Goal: Task Accomplishment & Management: Use online tool/utility

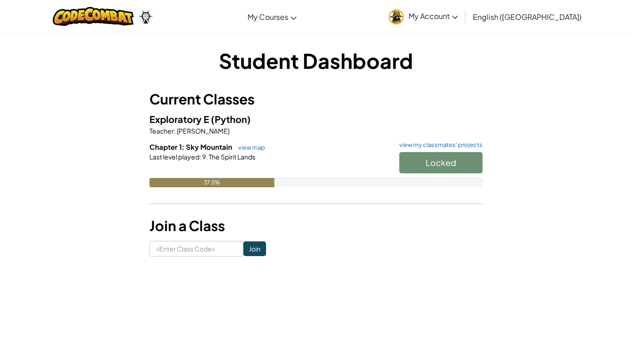
click at [420, 170] on div "Locked" at bounding box center [436, 165] width 93 height 26
click at [241, 149] on link "view map" at bounding box center [249, 147] width 31 height 7
click at [407, 162] on div "Locked" at bounding box center [436, 165] width 93 height 26
click at [458, 15] on span "My Account" at bounding box center [433, 16] width 50 height 10
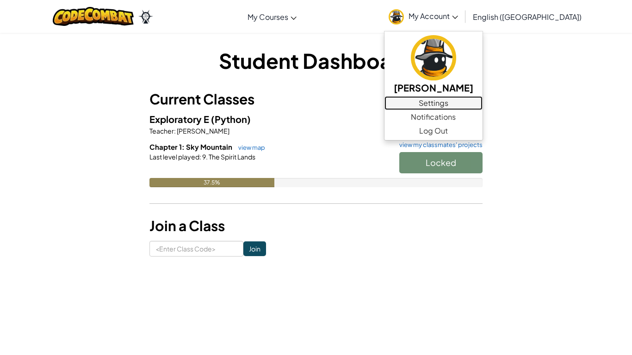
click at [480, 107] on link "Settings" at bounding box center [433, 103] width 98 height 14
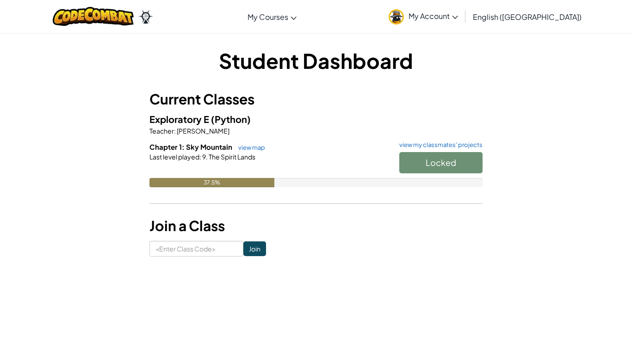
click at [458, 20] on span "My Account" at bounding box center [433, 16] width 50 height 10
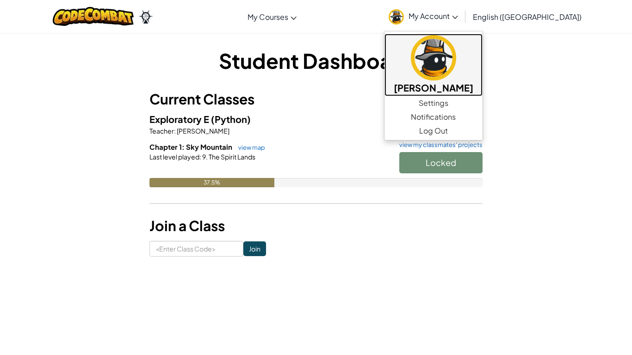
click at [456, 65] on img at bounding box center [433, 57] width 45 height 45
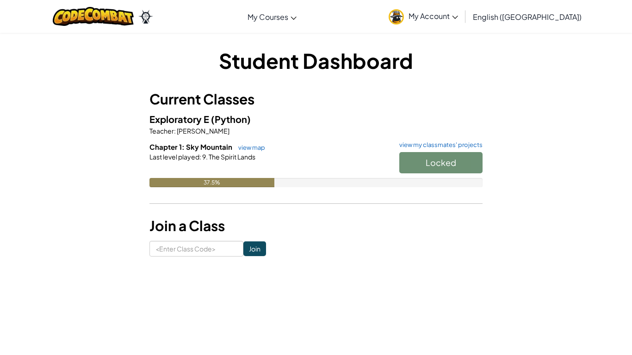
click at [231, 179] on div "37.5%" at bounding box center [211, 182] width 125 height 9
click at [221, 118] on span "(Python)" at bounding box center [231, 119] width 40 height 12
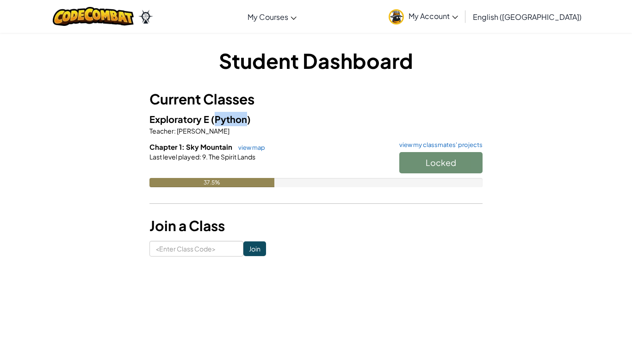
click at [221, 118] on span "(Python)" at bounding box center [231, 119] width 40 height 12
click at [180, 154] on span "Last level played" at bounding box center [174, 157] width 50 height 8
click at [464, 157] on button "Start" at bounding box center [440, 162] width 83 height 21
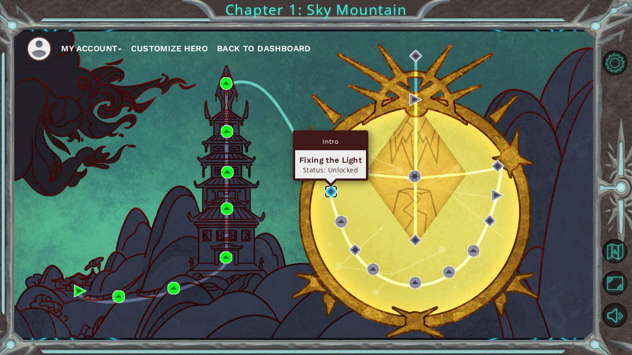
click at [329, 188] on img at bounding box center [331, 192] width 12 height 12
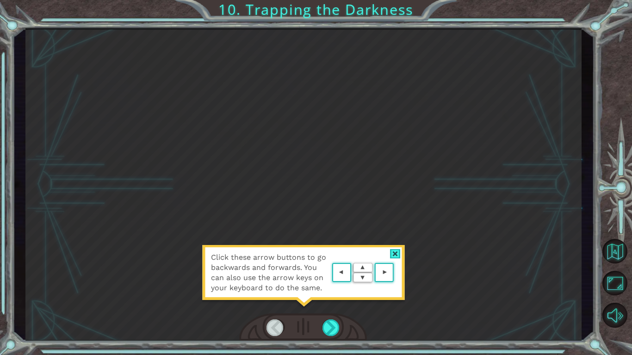
click at [397, 256] on div at bounding box center [395, 254] width 11 height 10
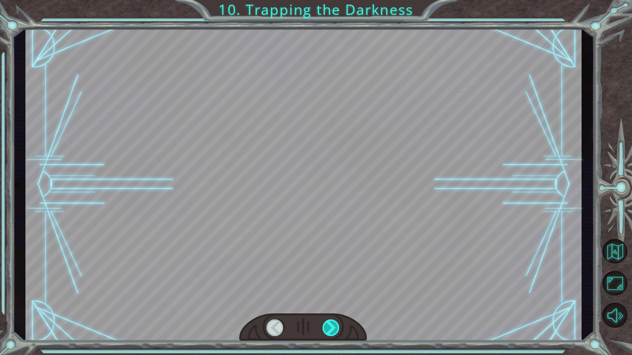
click at [334, 329] on div at bounding box center [331, 328] width 18 height 17
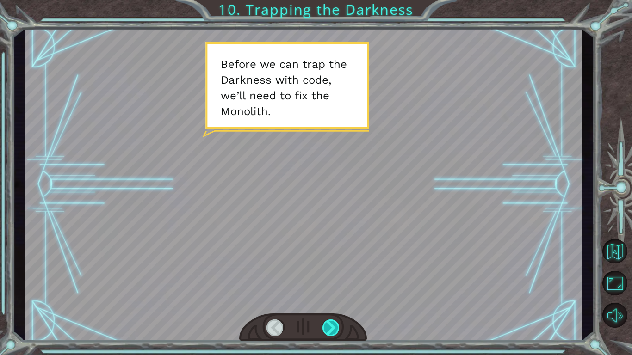
click at [334, 329] on div at bounding box center [331, 328] width 18 height 17
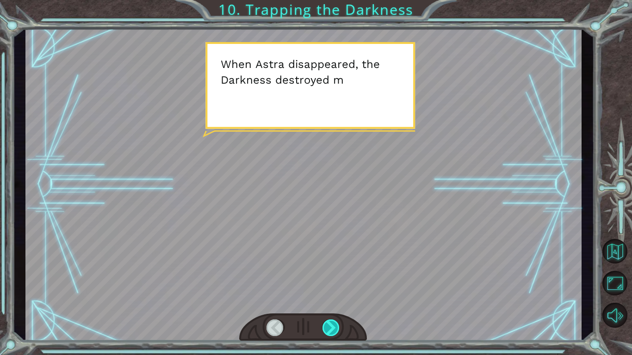
click at [334, 329] on div at bounding box center [331, 328] width 18 height 17
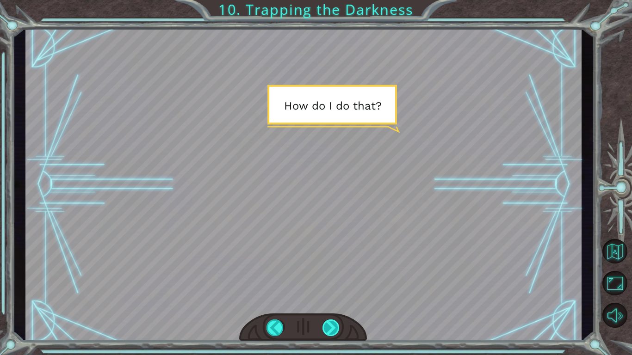
click at [334, 329] on div at bounding box center [331, 328] width 18 height 17
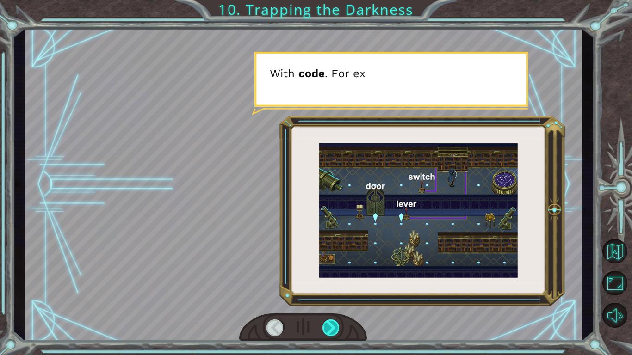
click at [334, 329] on div at bounding box center [331, 328] width 18 height 17
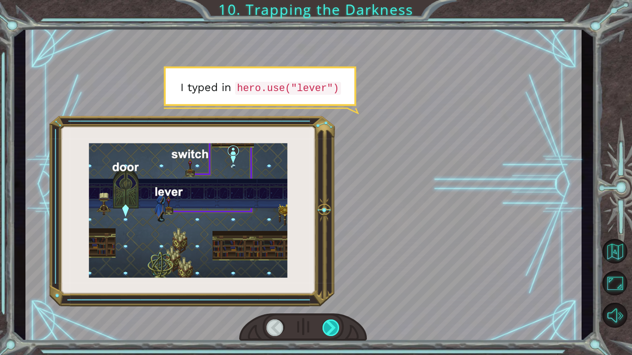
click at [332, 329] on div at bounding box center [331, 328] width 18 height 17
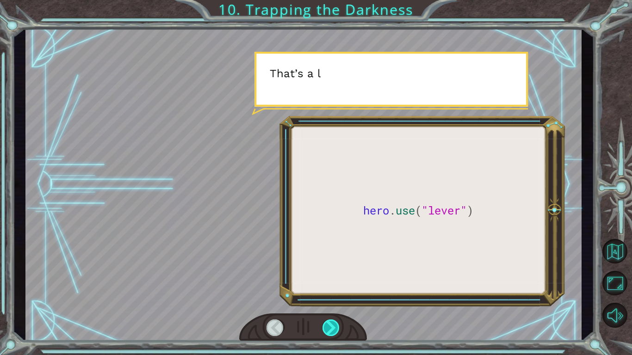
click at [332, 329] on div at bounding box center [331, 328] width 18 height 17
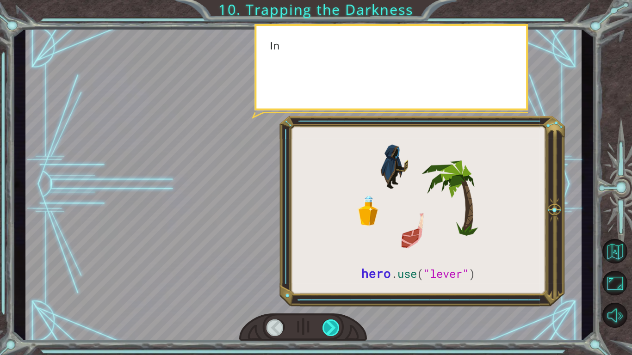
click at [332, 329] on div at bounding box center [331, 328] width 18 height 17
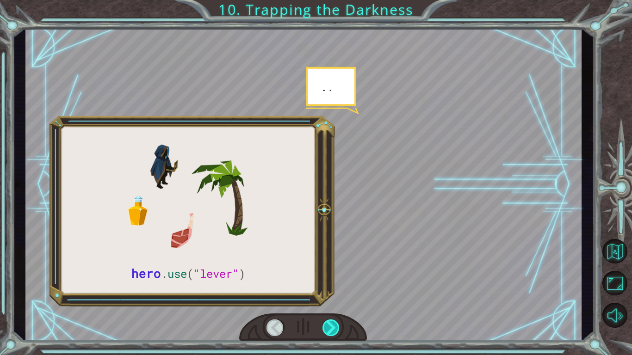
click at [332, 329] on div at bounding box center [331, 328] width 18 height 17
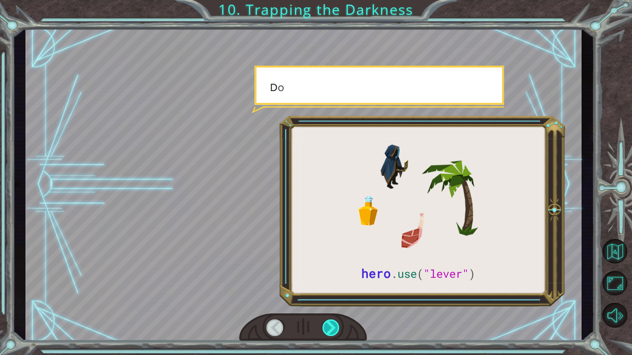
click at [332, 329] on div at bounding box center [331, 328] width 18 height 17
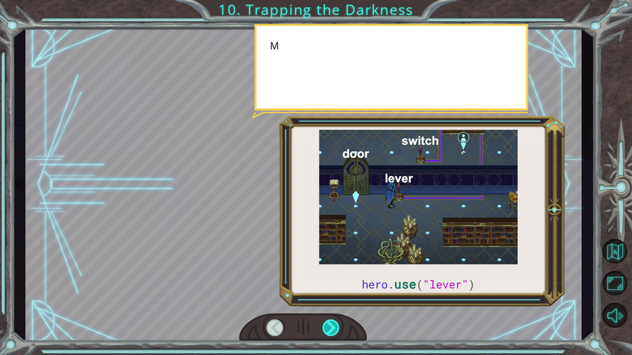
click at [332, 329] on div at bounding box center [331, 328] width 18 height 17
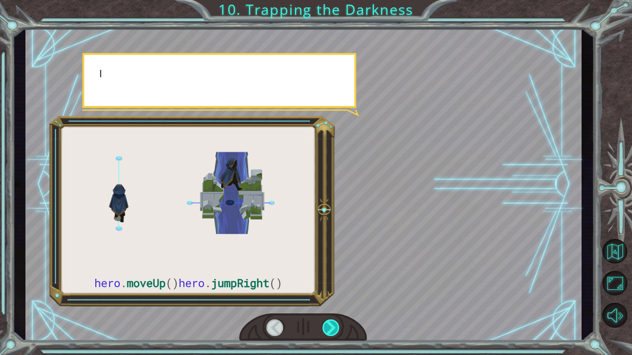
click at [332, 329] on div at bounding box center [331, 328] width 18 height 17
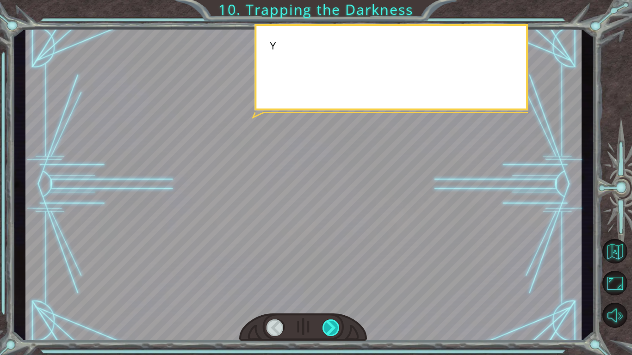
click at [332, 329] on div at bounding box center [331, 328] width 18 height 17
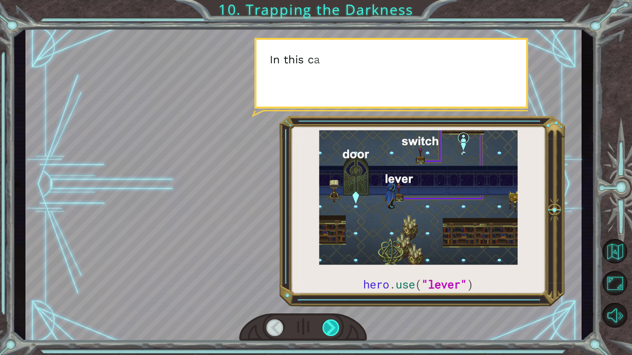
click at [332, 329] on div at bounding box center [331, 328] width 18 height 17
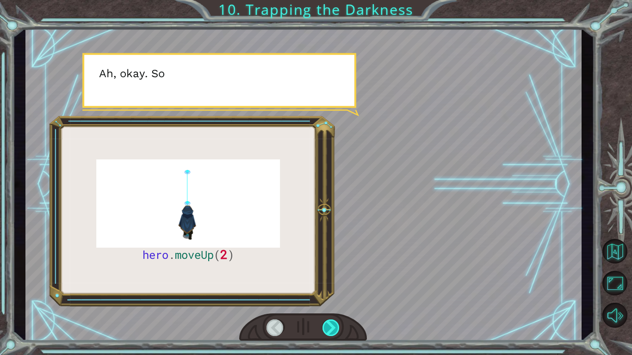
click at [332, 329] on div at bounding box center [331, 328] width 18 height 17
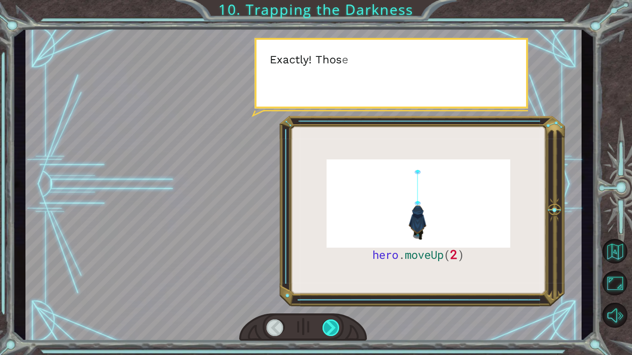
click at [332, 329] on div at bounding box center [331, 328] width 18 height 17
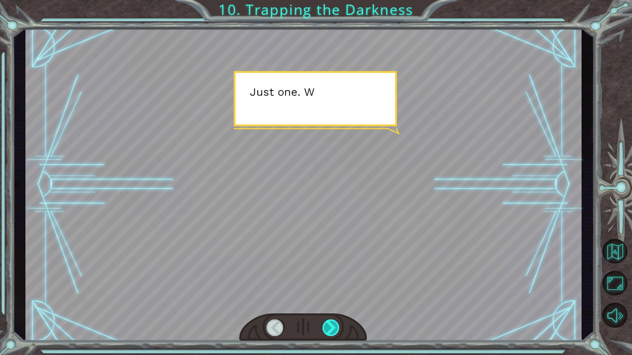
click at [332, 329] on div at bounding box center [331, 328] width 18 height 17
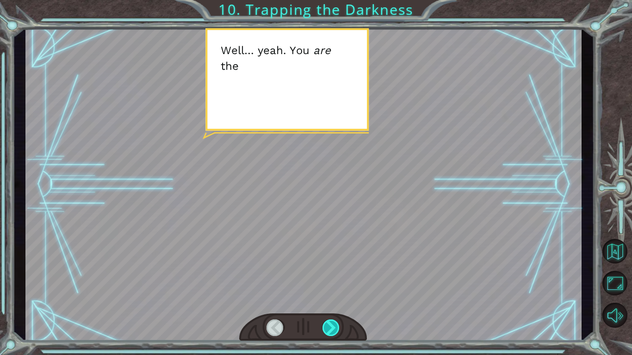
click at [332, 329] on div at bounding box center [331, 328] width 18 height 17
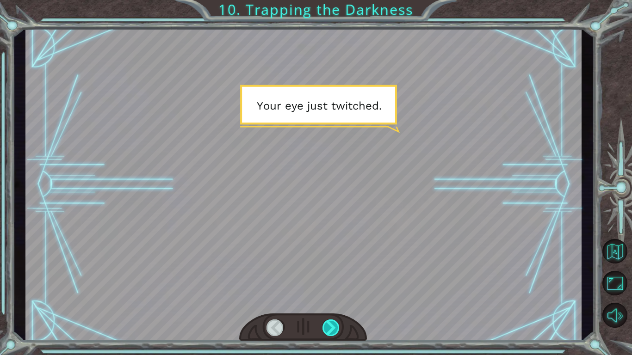
click at [332, 329] on div at bounding box center [331, 328] width 18 height 17
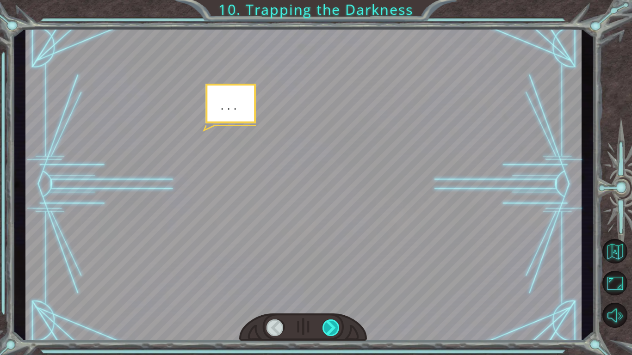
click at [332, 329] on div at bounding box center [331, 328] width 18 height 17
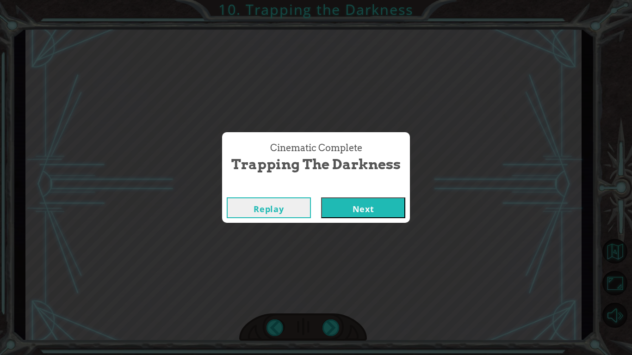
click at [360, 253] on div "Cinematic Complete Trapping the Darkness Replay Next" at bounding box center [316, 177] width 632 height 355
click at [364, 201] on button "Next" at bounding box center [363, 208] width 84 height 21
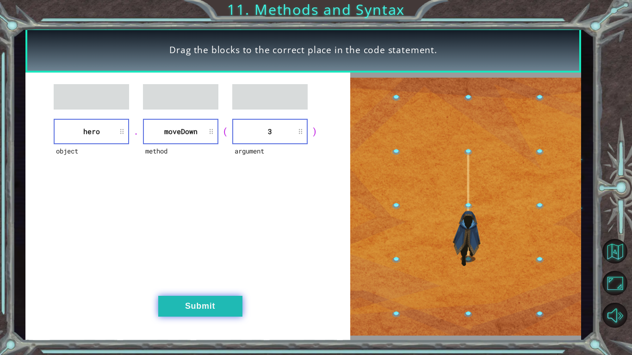
click at [187, 314] on button "Submit" at bounding box center [200, 306] width 84 height 21
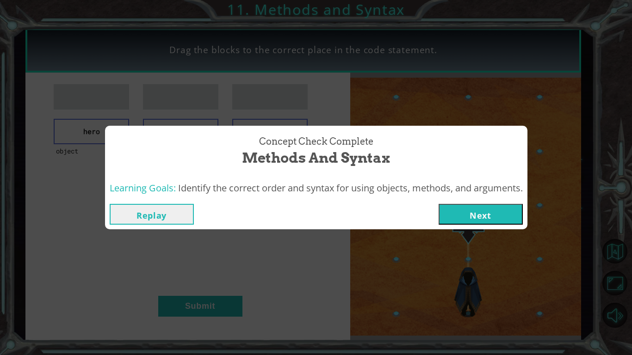
click at [469, 210] on button "Next" at bounding box center [481, 214] width 84 height 21
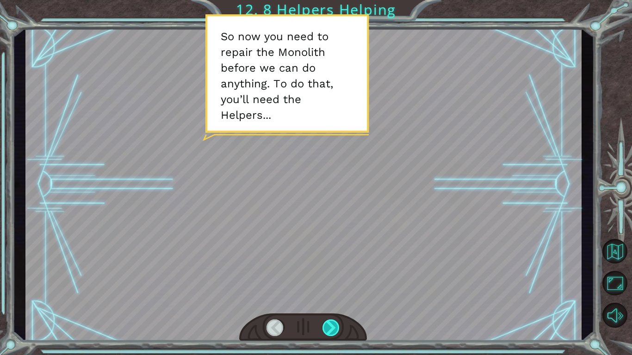
click at [325, 325] on div at bounding box center [331, 328] width 18 height 17
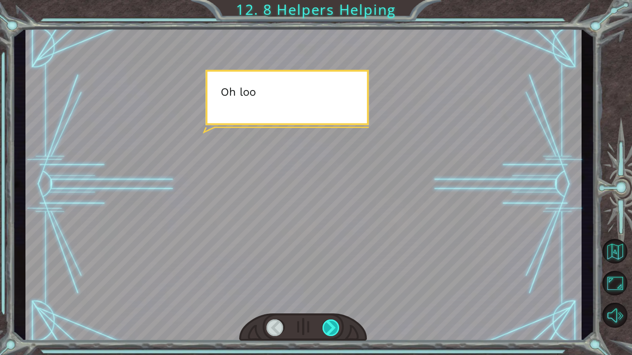
click at [325, 325] on div at bounding box center [331, 328] width 18 height 17
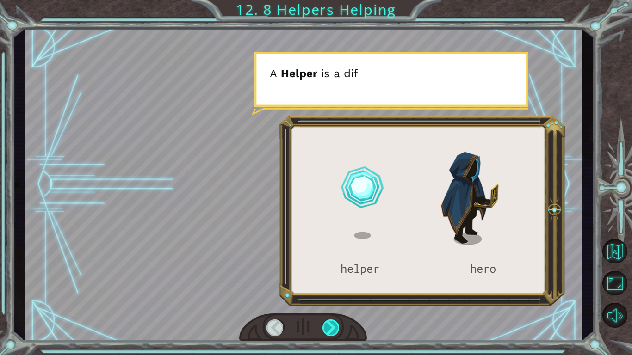
click at [325, 325] on div at bounding box center [331, 328] width 18 height 17
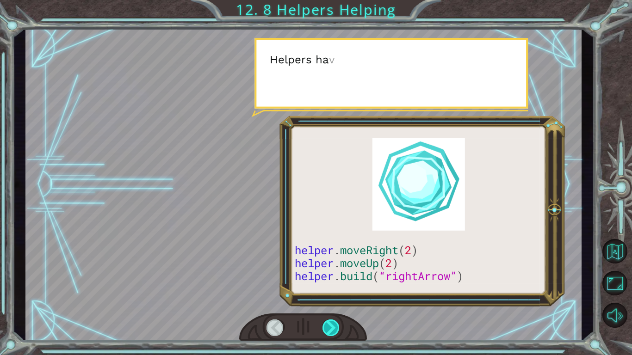
click at [325, 325] on div at bounding box center [331, 328] width 18 height 17
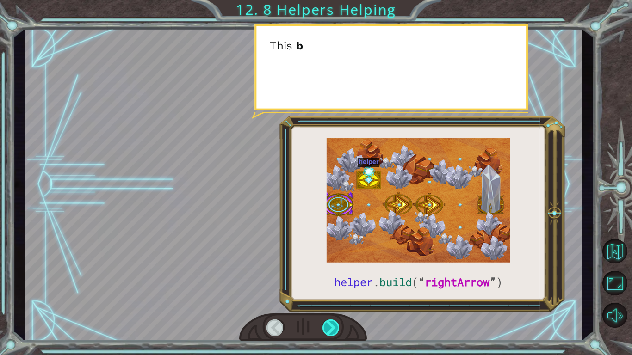
click at [325, 325] on div at bounding box center [331, 328] width 18 height 17
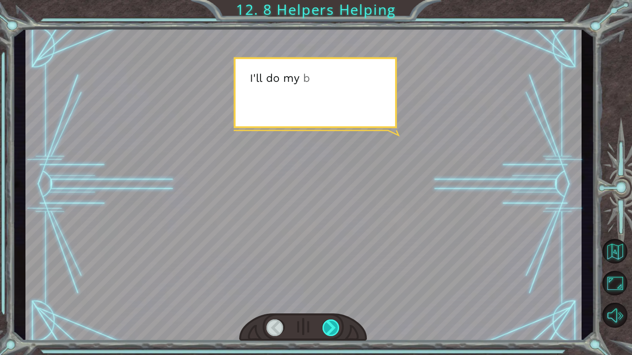
click at [325, 325] on div at bounding box center [331, 328] width 18 height 17
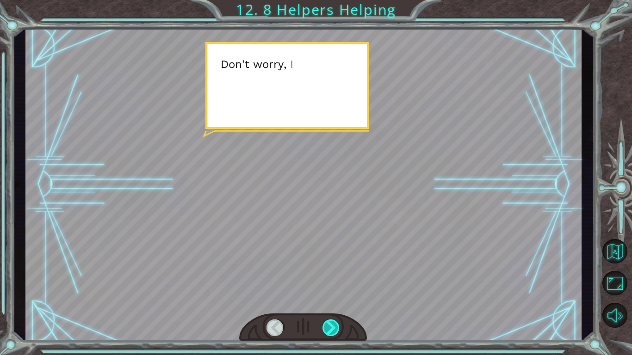
click at [325, 325] on div at bounding box center [331, 328] width 18 height 17
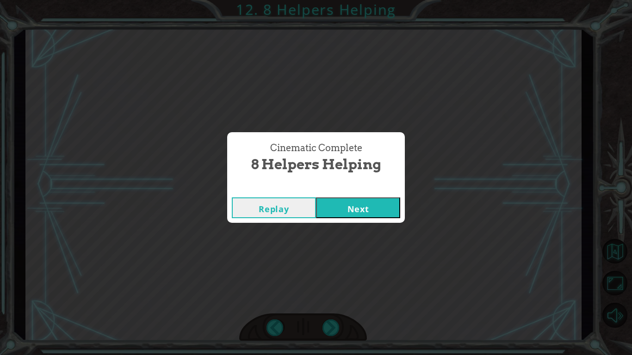
click at [377, 204] on button "Next" at bounding box center [358, 208] width 84 height 21
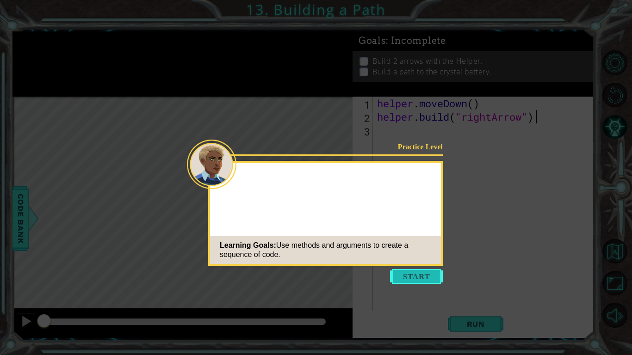
click at [421, 274] on button "Start" at bounding box center [416, 276] width 53 height 15
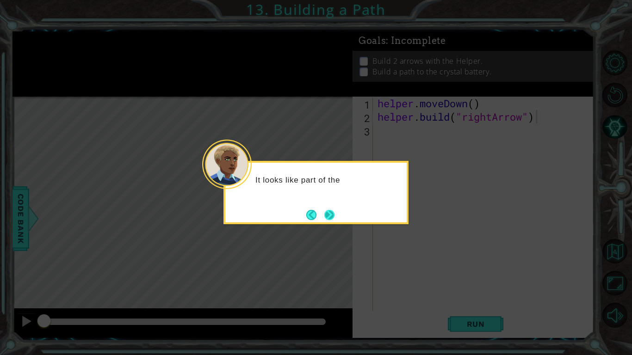
click at [329, 211] on button "Next" at bounding box center [329, 215] width 17 height 17
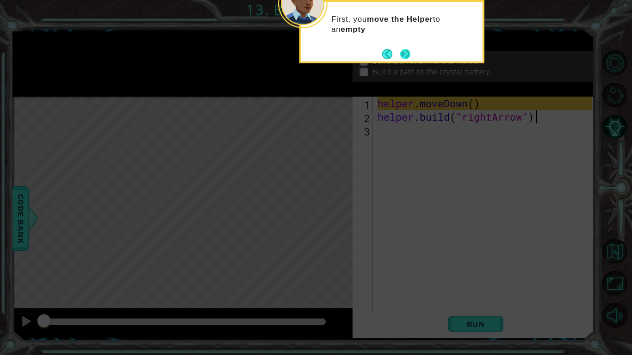
click at [400, 56] on button "Next" at bounding box center [405, 54] width 12 height 12
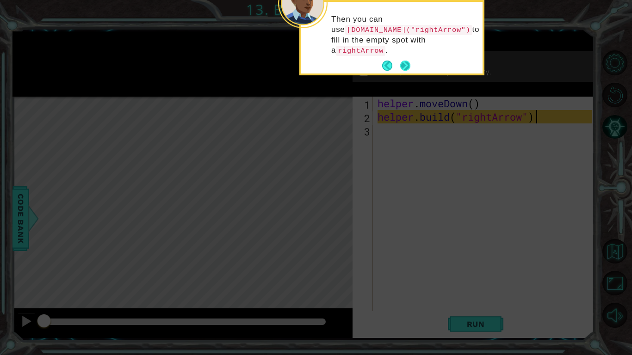
click at [402, 57] on button "Next" at bounding box center [405, 65] width 17 height 17
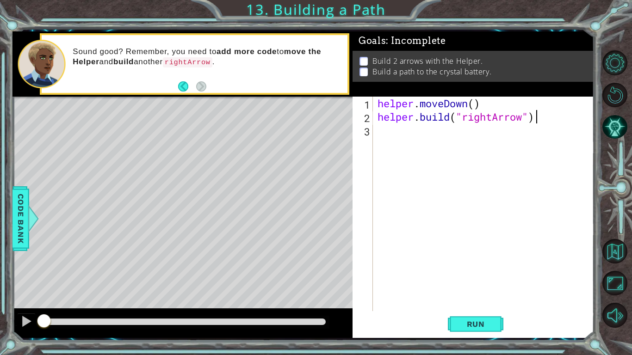
click at [446, 127] on div "helper . moveDown ( ) helper . build ( "rightArrow" )" at bounding box center [486, 217] width 221 height 241
click at [460, 317] on button "Run" at bounding box center [476, 324] width 56 height 24
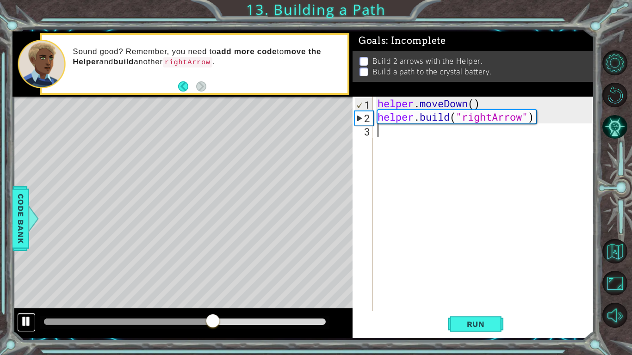
click at [30, 324] on div at bounding box center [26, 322] width 12 height 12
click at [408, 130] on div "helper . moveDown ( ) helper . build ( "rightArrow" )" at bounding box center [486, 217] width 221 height 241
type textarea "m"
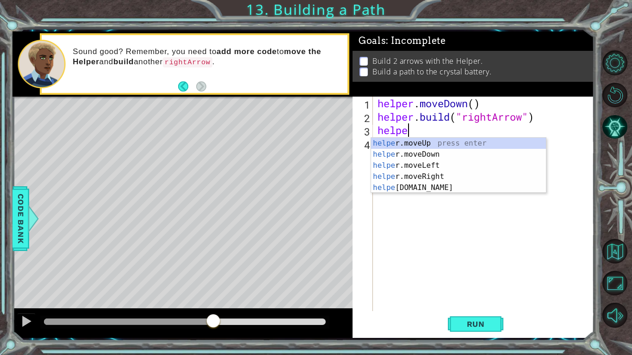
scroll to position [0, 1]
click at [427, 175] on div "helper .moveUp press enter helper .moveDown press enter helper .moveLeft press …" at bounding box center [458, 177] width 175 height 78
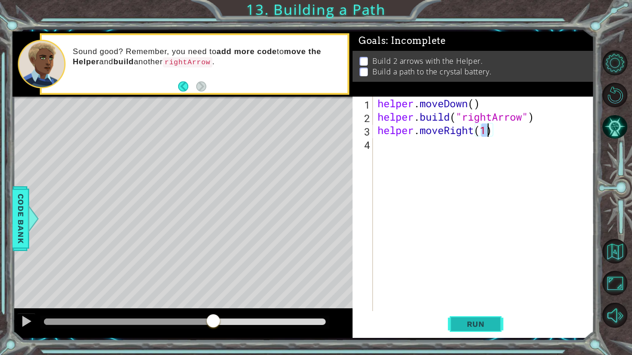
click at [458, 322] on span "Run" at bounding box center [476, 324] width 37 height 9
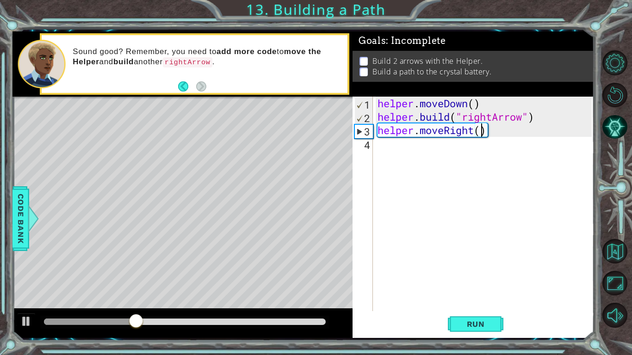
type textarea "helper.moveRight(3)"
click at [396, 145] on div "helper . moveDown ( ) helper . build ( "rightArrow" ) helper . moveRight ( 3 )" at bounding box center [486, 217] width 221 height 241
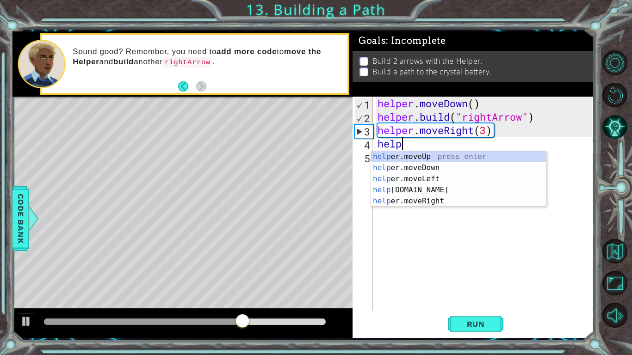
scroll to position [0, 1]
click at [421, 205] on div "helper .moveUp press enter helper .moveDown press enter helper .moveLeft press …" at bounding box center [458, 190] width 175 height 78
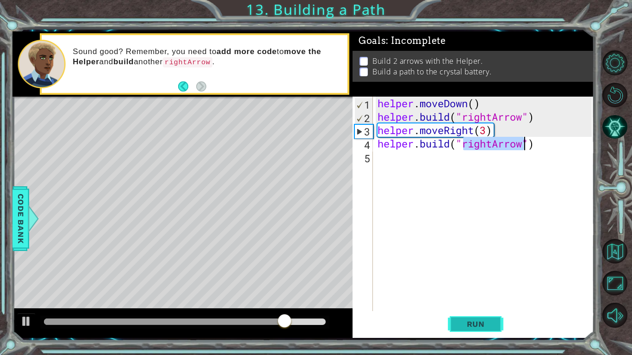
type textarea "helper.build("rightArrow")"
click at [485, 314] on button "Run" at bounding box center [476, 324] width 56 height 24
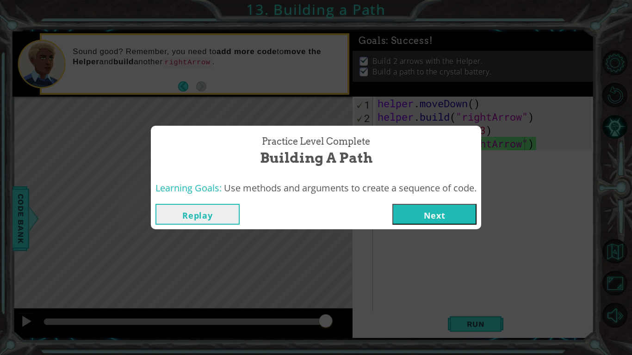
click at [414, 207] on button "Next" at bounding box center [434, 214] width 84 height 21
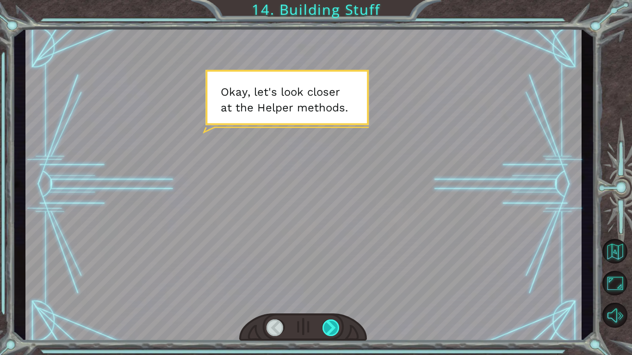
click at [328, 331] on div at bounding box center [331, 328] width 18 height 17
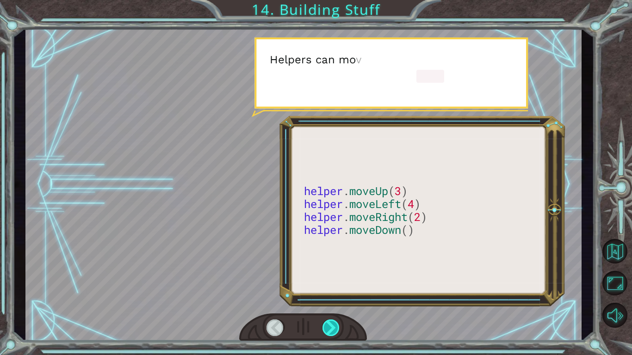
click at [328, 331] on div at bounding box center [331, 328] width 18 height 17
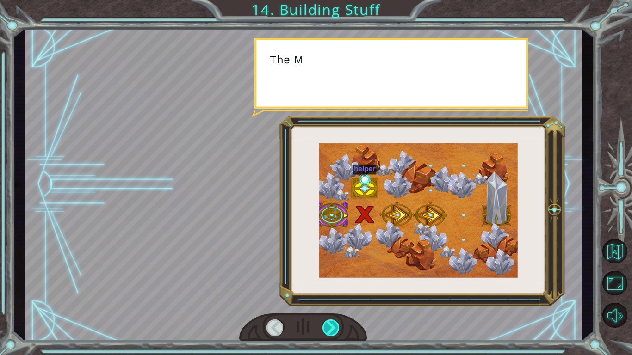
click at [328, 331] on div at bounding box center [331, 328] width 18 height 17
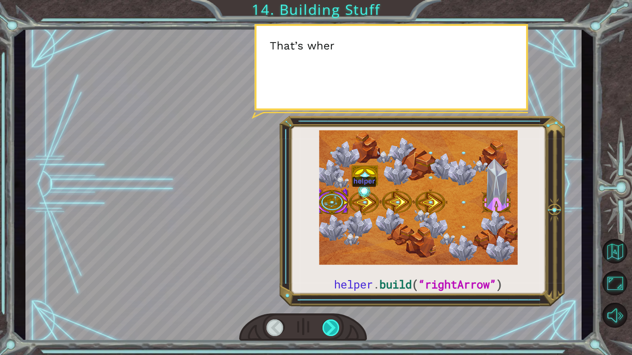
click at [328, 331] on div at bounding box center [331, 328] width 18 height 17
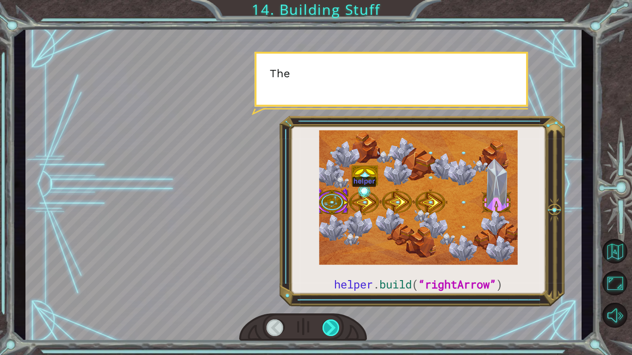
click at [328, 331] on div at bounding box center [331, 328] width 18 height 17
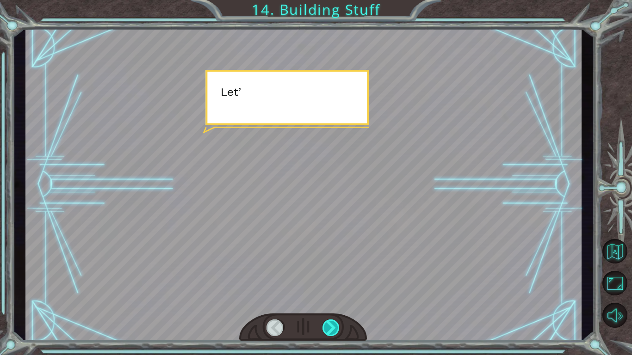
click at [328, 331] on div at bounding box center [331, 328] width 18 height 17
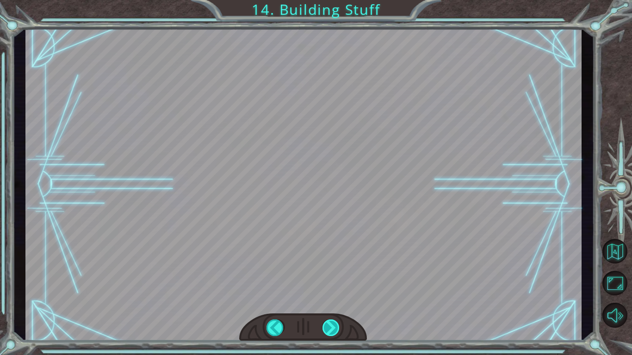
click at [328, 331] on div at bounding box center [331, 328] width 18 height 17
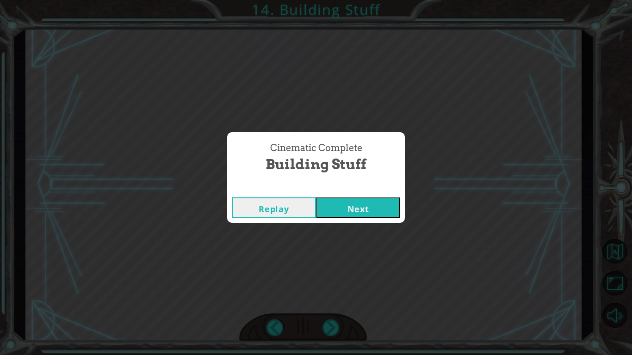
click at [369, 209] on button "Next" at bounding box center [358, 208] width 84 height 21
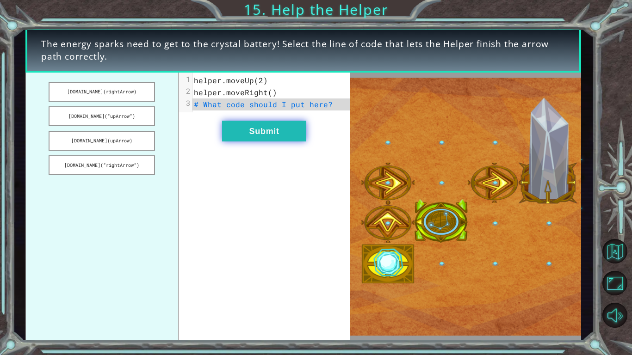
click at [275, 138] on button "Submit" at bounding box center [264, 131] width 84 height 21
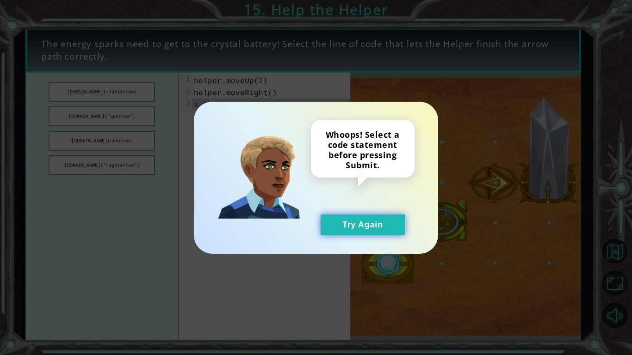
click at [340, 223] on button "Try Again" at bounding box center [363, 225] width 84 height 21
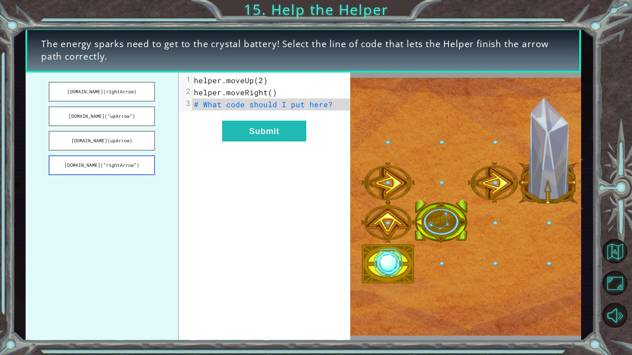
click at [120, 170] on button "helper.build(“rightArrow”)" at bounding box center [102, 165] width 106 height 20
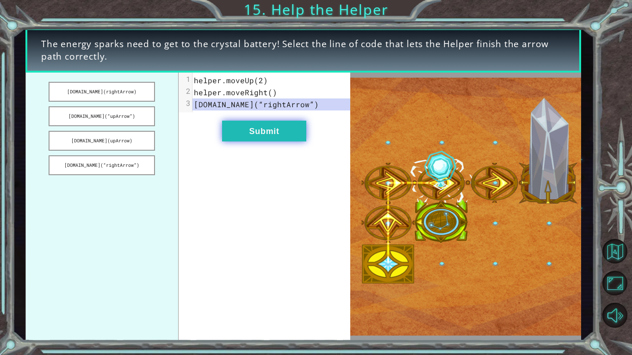
click at [289, 130] on button "Submit" at bounding box center [264, 131] width 84 height 21
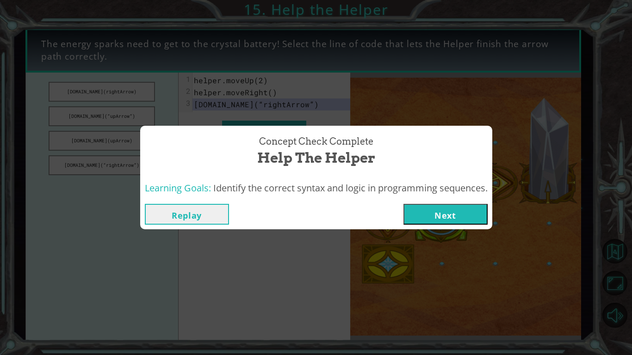
click at [417, 209] on button "Next" at bounding box center [445, 214] width 84 height 21
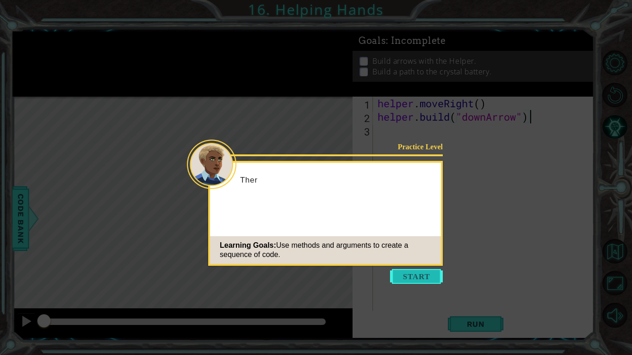
click at [431, 278] on button "Start" at bounding box center [416, 276] width 53 height 15
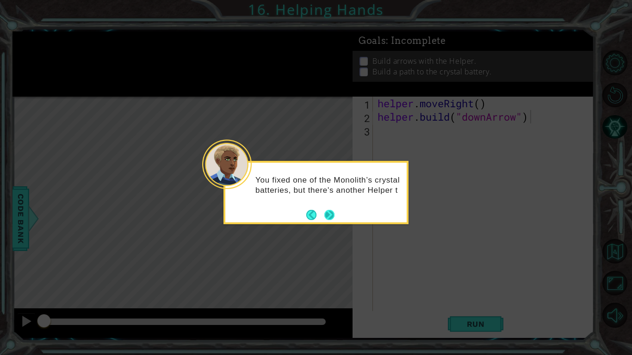
click at [328, 218] on button "Next" at bounding box center [329, 215] width 11 height 11
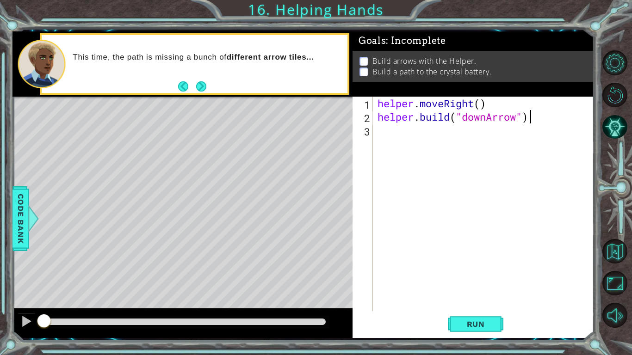
click at [403, 134] on div "helper . moveRight ( ) helper . build ( "downArrow" )" at bounding box center [486, 217] width 221 height 241
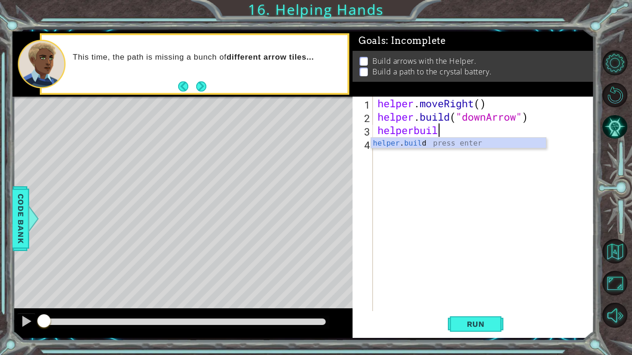
scroll to position [0, 2]
type textarea "helper.build("rightArrow")"
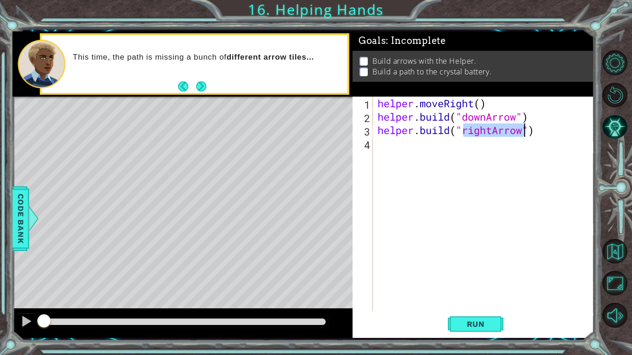
click at [405, 152] on div "helper . moveRight ( ) helper . build ( "downArrow" ) helper . build ( "rightAr…" at bounding box center [486, 217] width 221 height 241
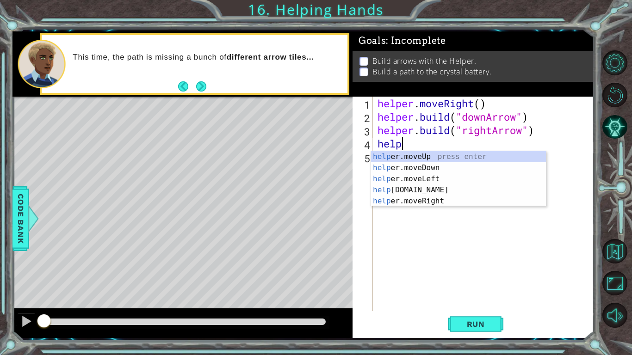
scroll to position [0, 1]
click at [440, 192] on div "helper .moveUp press enter helper .moveDown press enter helper .moveLeft press …" at bounding box center [458, 190] width 175 height 78
type textarea "helper.moveRight(1)"
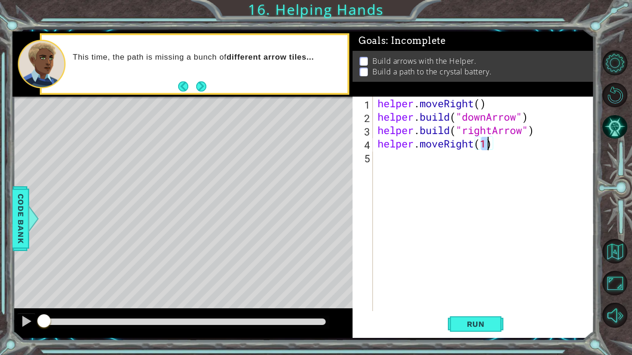
click at [400, 159] on div "helper . moveRight ( ) helper . build ( "downArrow" ) helper . build ( "rightAr…" at bounding box center [486, 217] width 221 height 241
click at [467, 326] on span "Run" at bounding box center [476, 324] width 37 height 9
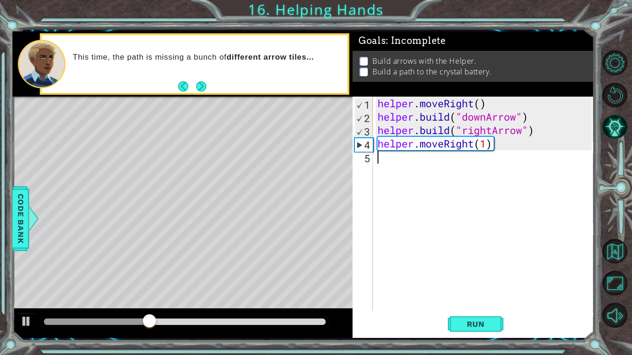
click at [536, 117] on div "helper . moveRight ( ) helper . build ( "downArrow" ) helper . build ( "rightAr…" at bounding box center [486, 217] width 221 height 241
type textarea "helper.build("downArrow")"
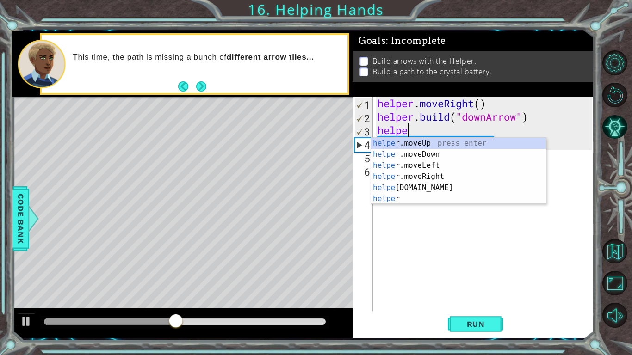
scroll to position [0, 1]
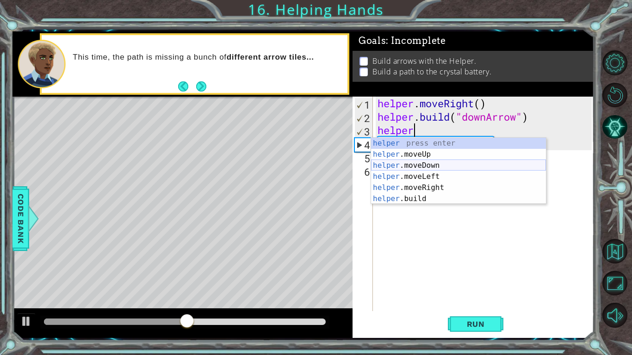
click at [454, 165] on div "helper press enter helper .moveUp press enter helper .moveDown press enter help…" at bounding box center [458, 182] width 175 height 89
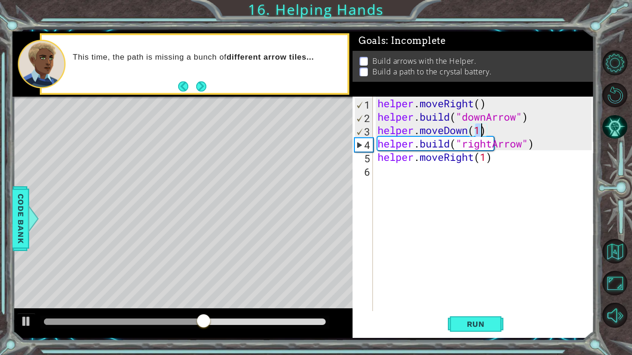
click at [527, 163] on div "helper . moveRight ( ) helper . build ( "downArrow" ) helper . moveDown ( 1 ) h…" at bounding box center [486, 217] width 221 height 241
type textarea "helper.moveRight(1)"
click at [467, 168] on div "helper . moveRight ( ) helper . build ( "downArrow" ) helper . moveDown ( 1 ) h…" at bounding box center [486, 217] width 221 height 241
type textarea "e"
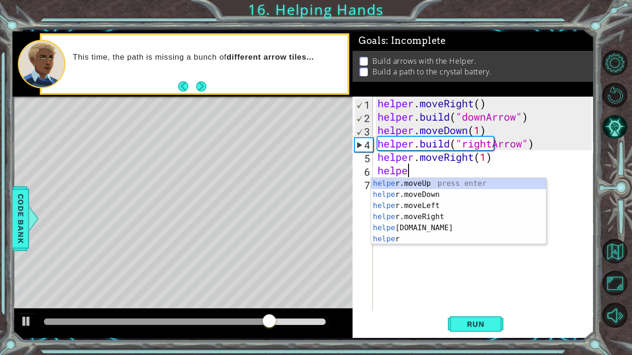
scroll to position [0, 1]
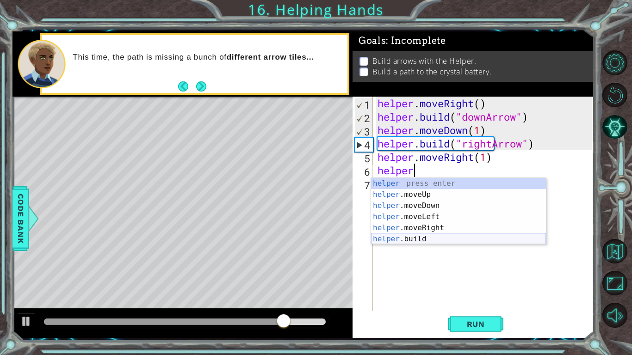
click at [435, 238] on div "helper press enter helper .moveUp press enter helper .moveDown press enter help…" at bounding box center [458, 222] width 175 height 89
type textarea "helper.build("rightArrow")"
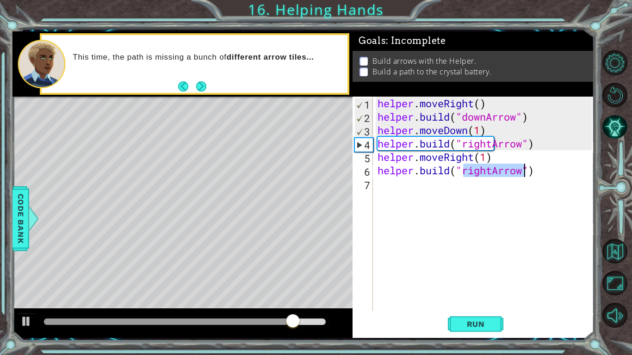
click at [413, 186] on div "helper . moveRight ( ) helper . build ( "downArrow" ) helper . moveDown ( 1 ) h…" at bounding box center [486, 217] width 221 height 241
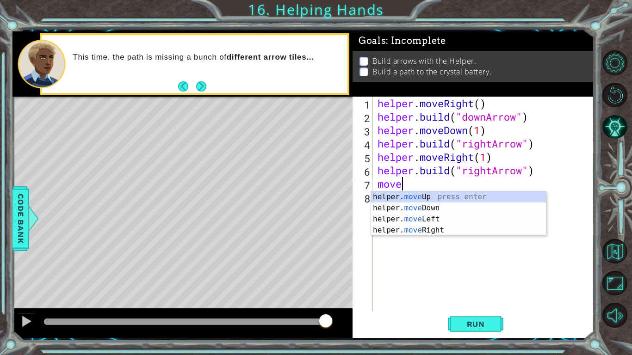
scroll to position [0, 0]
click at [438, 229] on div "helper. move Up press enter helper. move Down press enter helper. move Left pre…" at bounding box center [458, 225] width 175 height 67
type textarea "helper.moveRight(1)"
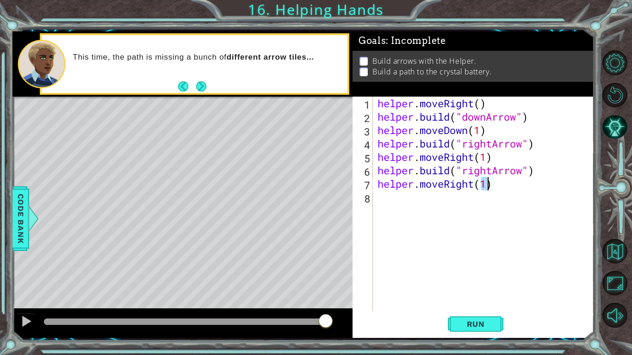
click at [392, 196] on div "helper . moveRight ( ) helper . build ( "downArrow" ) helper . moveDown ( 1 ) h…" at bounding box center [486, 217] width 221 height 241
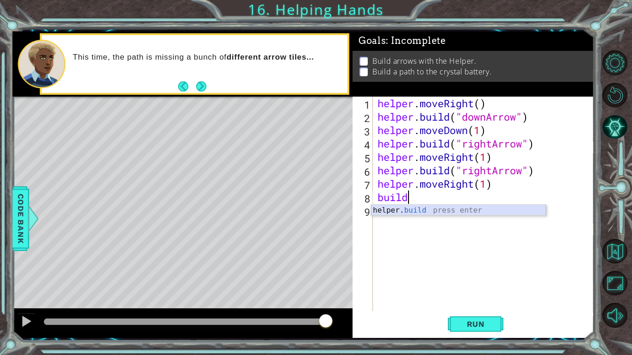
click at [394, 210] on div "helper. build press enter" at bounding box center [458, 221] width 175 height 33
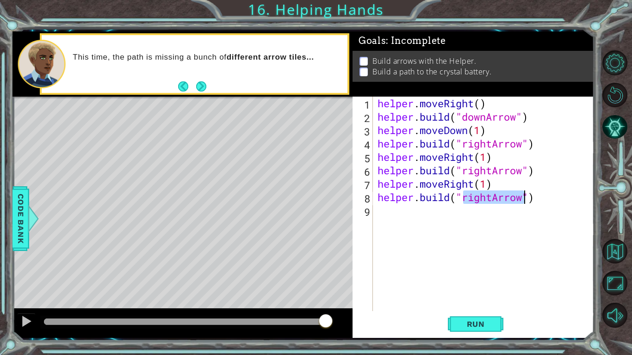
click at [484, 200] on div "helper . moveRight ( ) helper . build ( "downArrow" ) helper . moveDown ( 1 ) h…" at bounding box center [484, 204] width 216 height 215
click at [490, 202] on div "helper . moveRight ( ) helper . build ( "downArrow" ) helper . moveDown ( 1 ) h…" at bounding box center [486, 217] width 221 height 241
type textarea "helper.build("upArrow")"
click at [460, 335] on button "Run" at bounding box center [476, 324] width 56 height 24
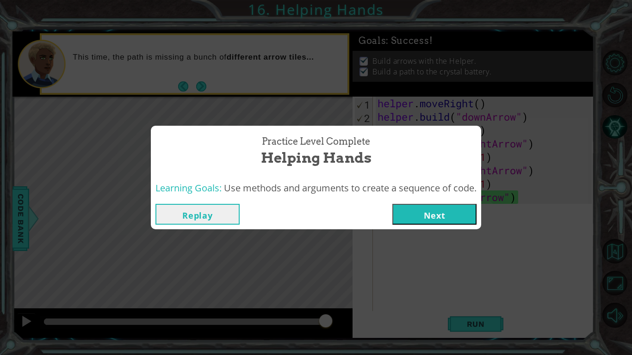
click at [443, 212] on button "Next" at bounding box center [434, 214] width 84 height 21
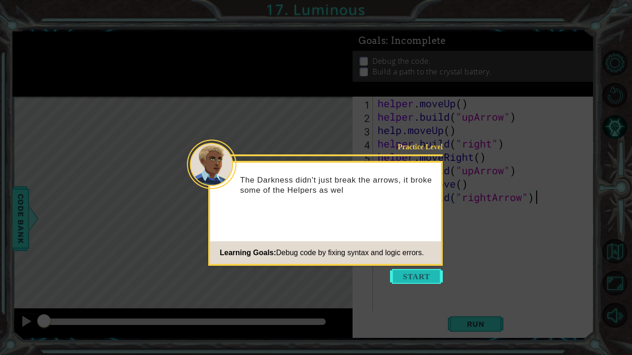
click at [414, 281] on button "Start" at bounding box center [416, 276] width 53 height 15
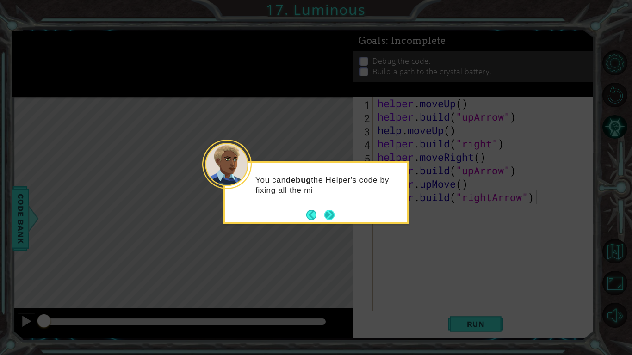
click at [329, 210] on button "Next" at bounding box center [329, 215] width 11 height 11
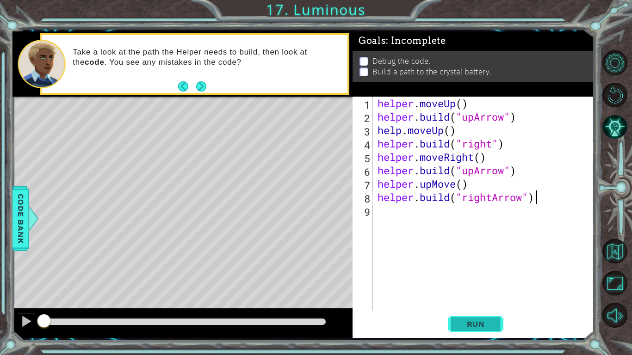
click at [474, 329] on button "Run" at bounding box center [476, 324] width 56 height 24
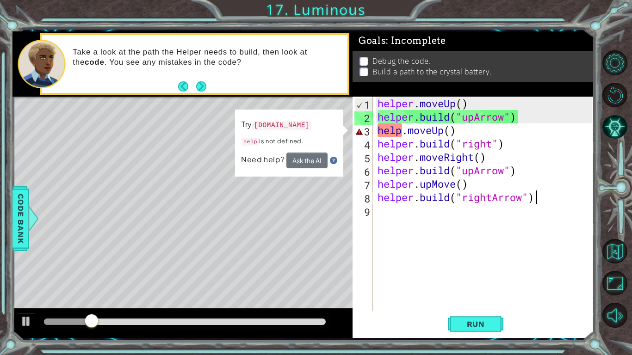
click at [402, 133] on div "helper . moveUp ( ) helper . build ( "upArrow" ) help . moveUp ( ) helper . bui…" at bounding box center [486, 217] width 221 height 241
click at [412, 133] on div "helper . moveUp ( ) helper . build ( "upArrow" ) help . moveUp ( ) helper . bui…" at bounding box center [486, 217] width 221 height 241
click at [399, 131] on div "helper . moveUp ( ) helper . build ( "upArrow" ) help . moveUp ( ) helper . bui…" at bounding box center [486, 217] width 221 height 241
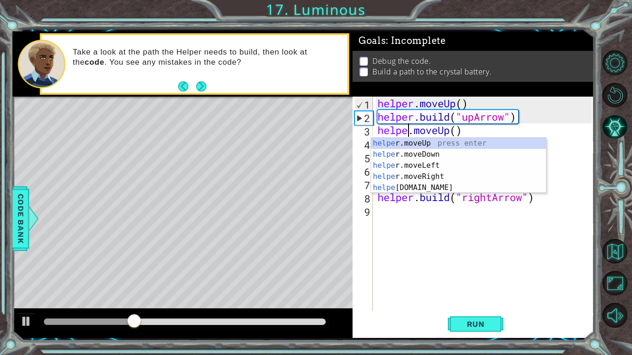
scroll to position [0, 1]
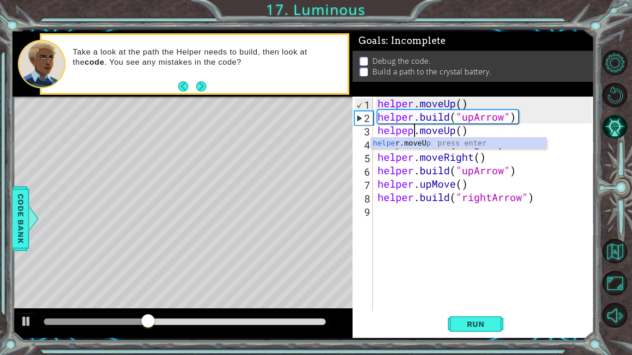
type textarea "helper.moveUp(1).moveUp()"
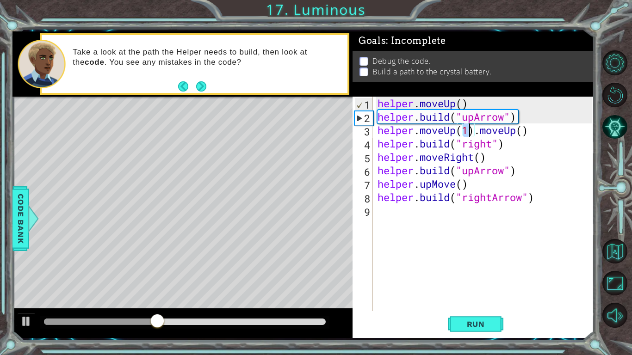
click at [462, 262] on div "helper . moveUp ( ) helper . build ( "upArrow" ) helper . moveUp ( 1 ) . moveUp…" at bounding box center [486, 217] width 221 height 241
click at [465, 321] on span "Run" at bounding box center [476, 324] width 37 height 9
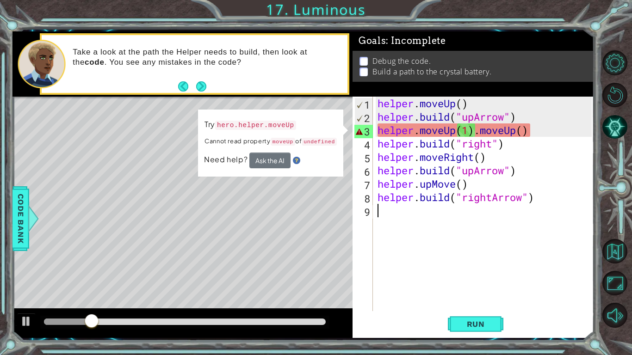
click at [539, 135] on div "helper . moveUp ( ) helper . build ( "upArrow" ) helper . moveUp ( 1 ) . moveUp…" at bounding box center [486, 217] width 221 height 241
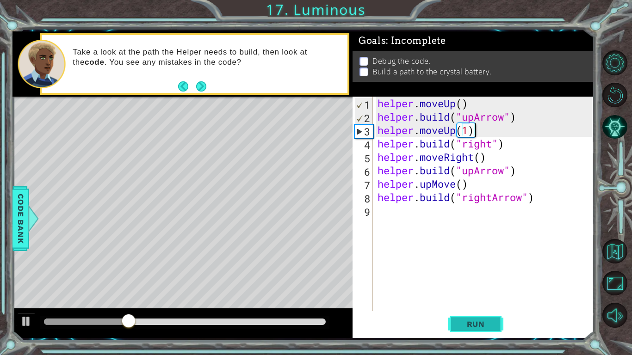
click at [475, 329] on button "Run" at bounding box center [476, 324] width 56 height 24
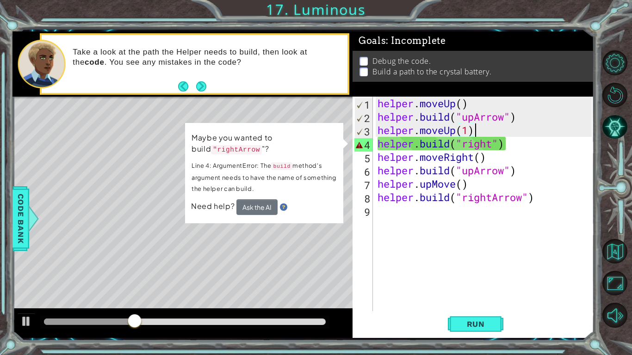
click at [494, 142] on div "helper . moveUp ( ) helper . build ( "upArrow" ) helper . moveUp ( 1 ) helper .…" at bounding box center [486, 217] width 221 height 241
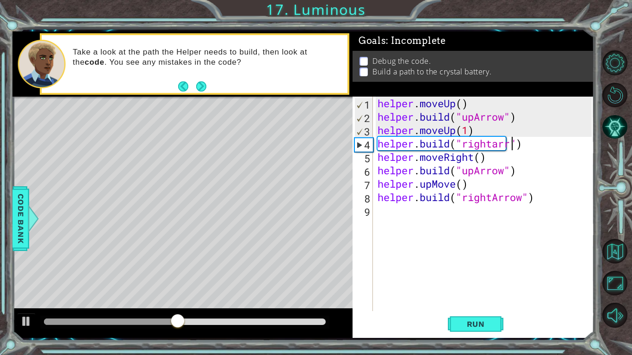
scroll to position [0, 6]
click at [455, 328] on button "Run" at bounding box center [476, 324] width 56 height 24
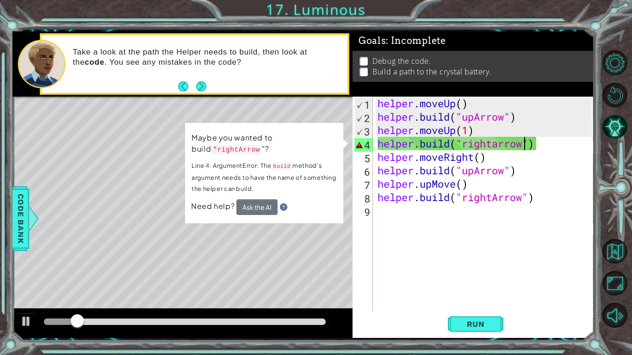
click at [497, 147] on div "helper . moveUp ( ) helper . build ( "upArrow" ) helper . moveUp ( 1 ) helper .…" at bounding box center [486, 217] width 221 height 241
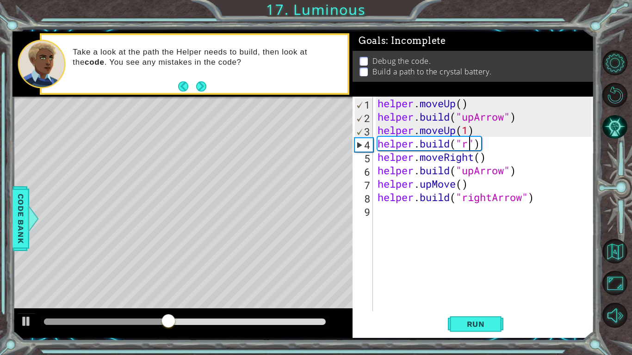
scroll to position [0, 4]
click at [508, 144] on div "helper . moveUp ( ) helper . build ( "upArrow" ) helper . moveUp ( 1 ) helper .…" at bounding box center [486, 217] width 221 height 241
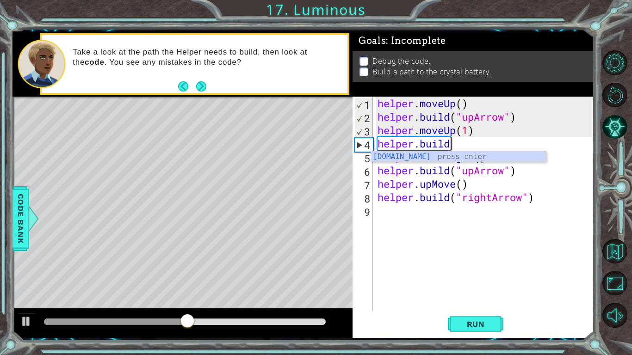
scroll to position [0, 3]
type textarea "helper.build("rightArrow")"
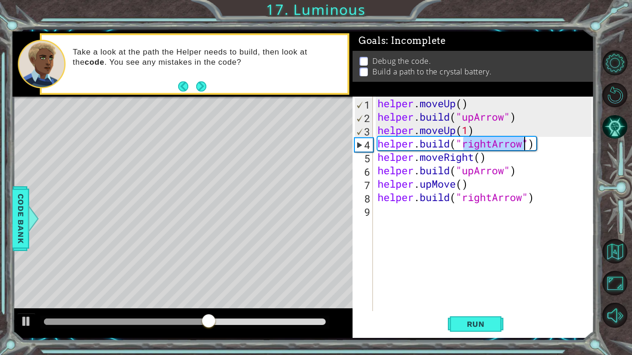
click at [495, 287] on div "helper . moveUp ( ) helper . build ( "upArrow" ) helper . moveUp ( 1 ) helper .…" at bounding box center [486, 217] width 221 height 241
click at [472, 327] on span "Run" at bounding box center [476, 324] width 37 height 9
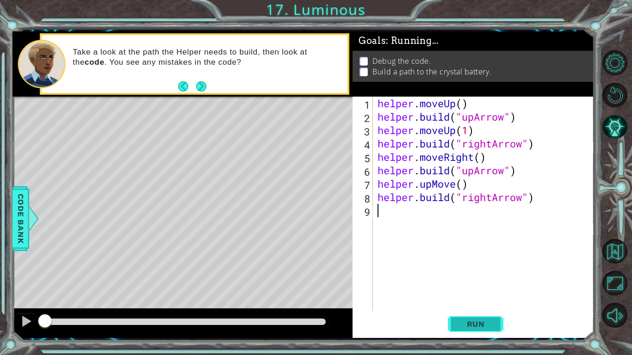
click at [472, 327] on span "Run" at bounding box center [476, 324] width 37 height 9
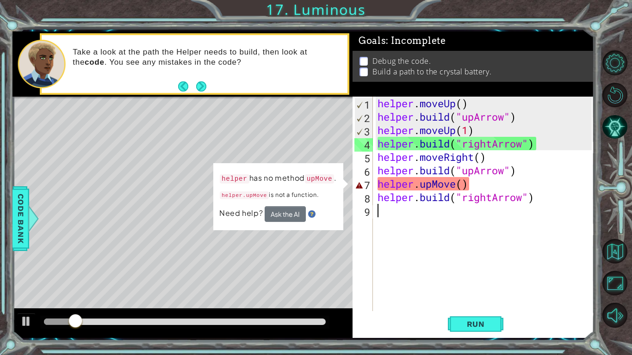
click at [425, 186] on div "helper . moveUp ( ) helper . build ( "upArrow" ) helper . moveUp ( 1 ) helper .…" at bounding box center [486, 217] width 221 height 241
click at [440, 185] on div "helper . moveUp ( ) helper . build ( "upArrow" ) helper . moveUp ( 1 ) helper .…" at bounding box center [486, 217] width 221 height 241
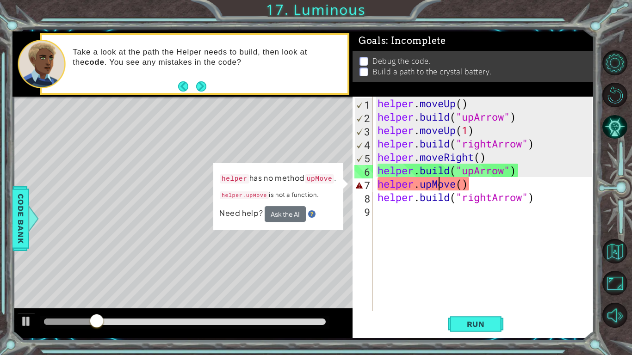
click at [427, 184] on div "helper . moveUp ( ) helper . build ( "upArrow" ) helper . moveUp ( 1 ) helper .…" at bounding box center [486, 217] width 221 height 241
click at [440, 185] on div "helper . moveUp ( ) helper . build ( "upArrow" ) helper . moveUp ( 1 ) helper .…" at bounding box center [486, 217] width 221 height 241
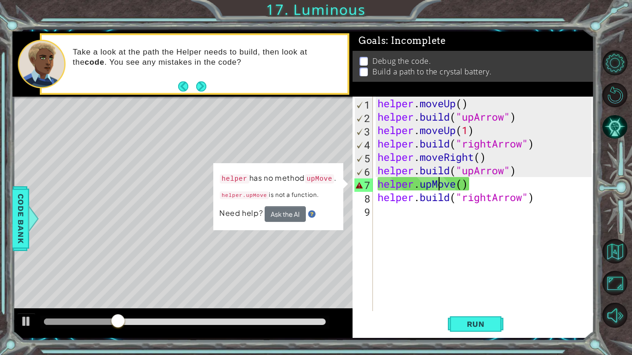
click at [458, 185] on div "helper . moveUp ( ) helper . build ( "upArrow" ) helper . moveUp ( 1 ) helper .…" at bounding box center [486, 217] width 221 height 241
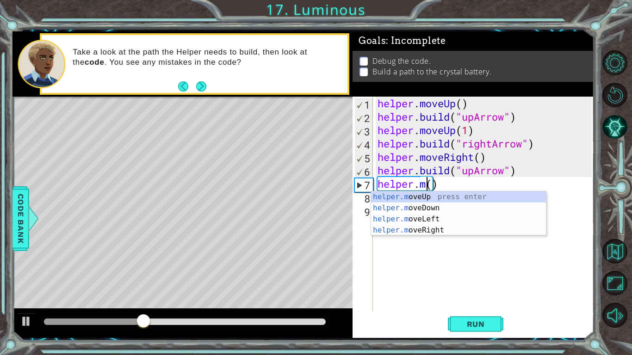
scroll to position [0, 2]
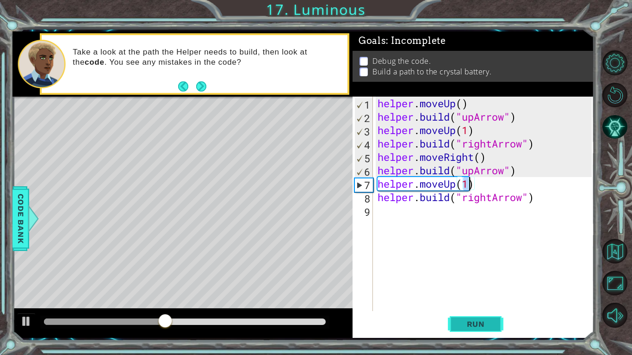
type textarea "helper.moveUp(1)"
click at [472, 329] on button "Run" at bounding box center [476, 324] width 56 height 24
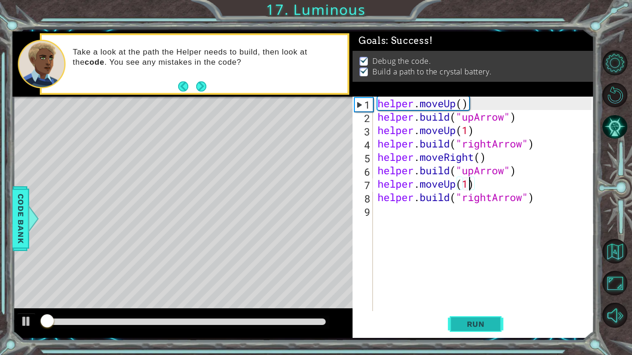
click at [472, 329] on button "Run" at bounding box center [476, 324] width 56 height 24
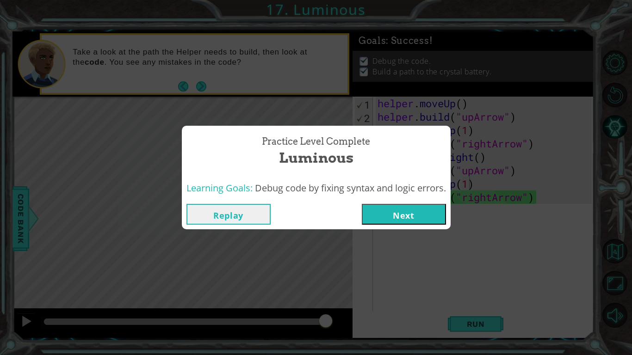
click at [403, 210] on button "Next" at bounding box center [404, 214] width 84 height 21
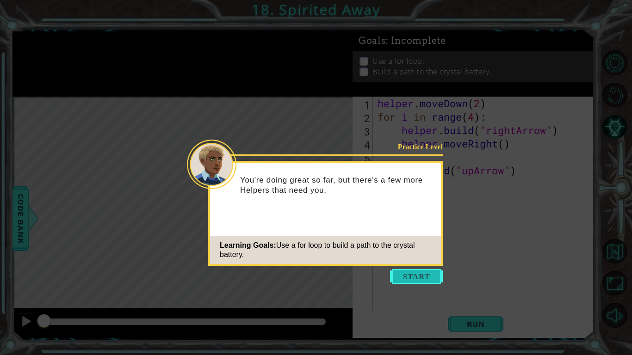
click at [413, 276] on button "Start" at bounding box center [416, 276] width 53 height 15
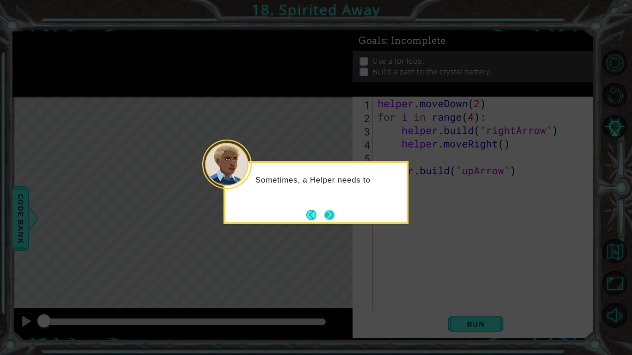
click at [335, 215] on button "Next" at bounding box center [329, 215] width 12 height 12
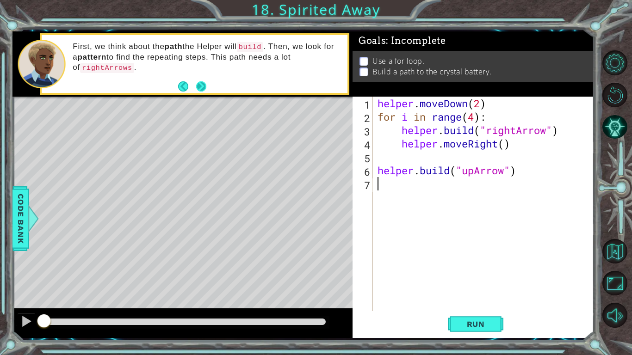
click at [204, 86] on button "Next" at bounding box center [200, 86] width 17 height 17
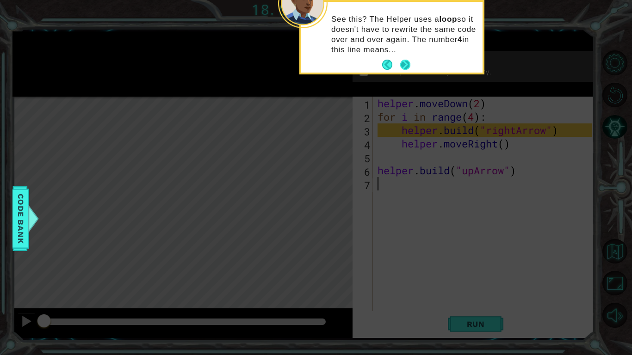
click at [406, 59] on button "Next" at bounding box center [405, 64] width 13 height 13
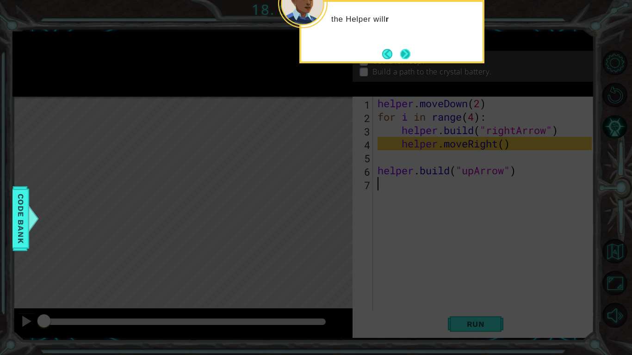
click at [403, 52] on button "Next" at bounding box center [404, 53] width 17 height 17
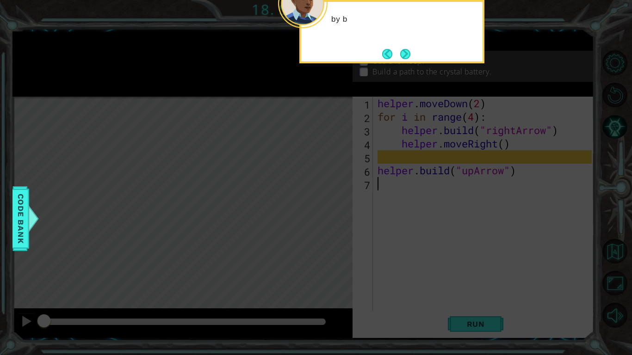
click at [403, 52] on button "Next" at bounding box center [405, 54] width 17 height 17
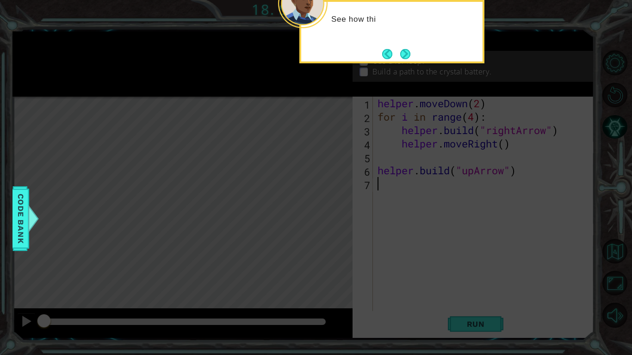
click at [403, 52] on button "Next" at bounding box center [405, 53] width 17 height 17
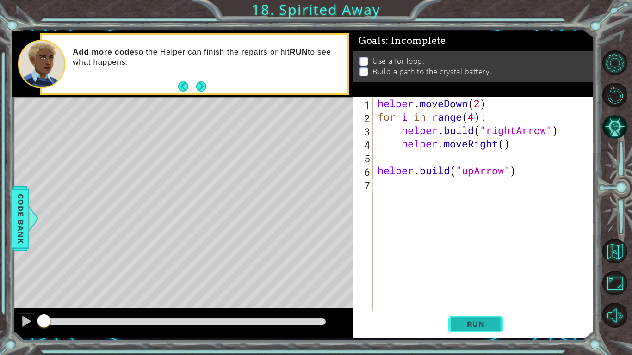
click at [471, 329] on button "Run" at bounding box center [476, 324] width 56 height 24
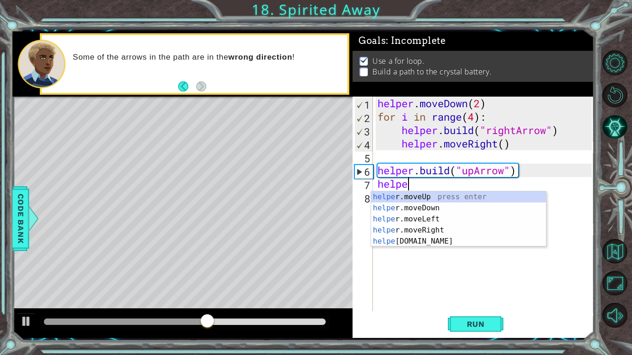
scroll to position [0, 1]
click at [447, 198] on div "helpe r.moveUp press enter helpe r.moveDown press enter helpe r.moveLeft press …" at bounding box center [458, 231] width 175 height 78
type textarea "helper.moveUp(1)"
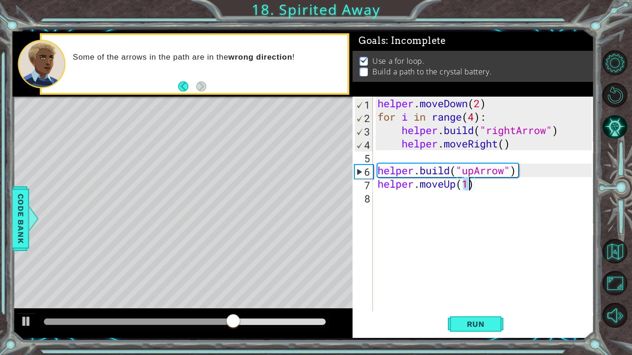
click at [439, 196] on div "helper . moveDown ( 2 ) for i in range ( 4 ) : helper . build ( "rightArrow" ) …" at bounding box center [486, 217] width 221 height 241
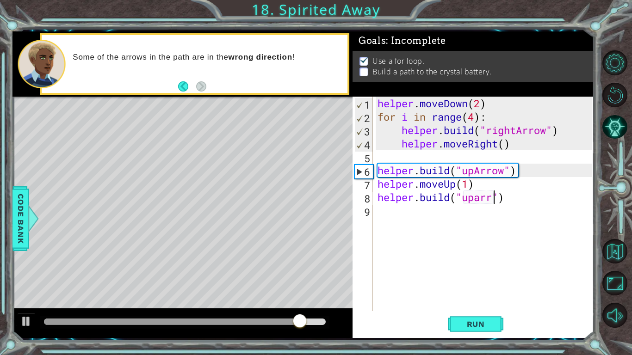
scroll to position [0, 6]
click at [480, 329] on button "Run" at bounding box center [476, 324] width 56 height 24
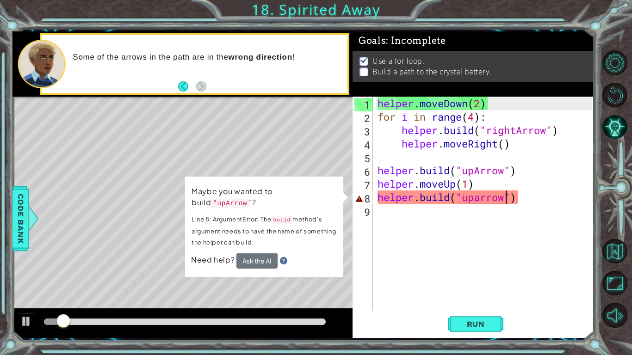
click at [482, 193] on div "helper . moveDown ( 2 ) for i in range ( 4 ) : helper . build ( "rightArrow" ) …" at bounding box center [486, 217] width 221 height 241
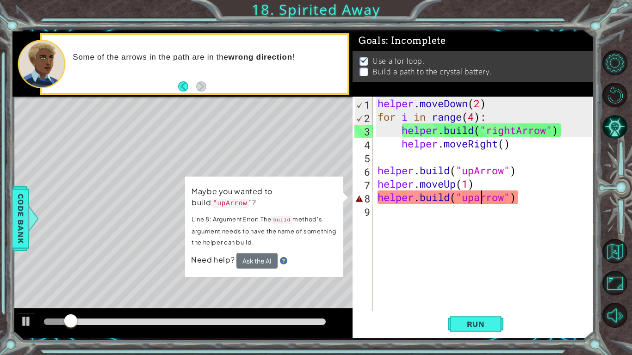
click at [524, 200] on div "helper . moveDown ( 2 ) for i in range ( 4 ) : helper . build ( "rightArrow" ) …" at bounding box center [486, 217] width 221 height 241
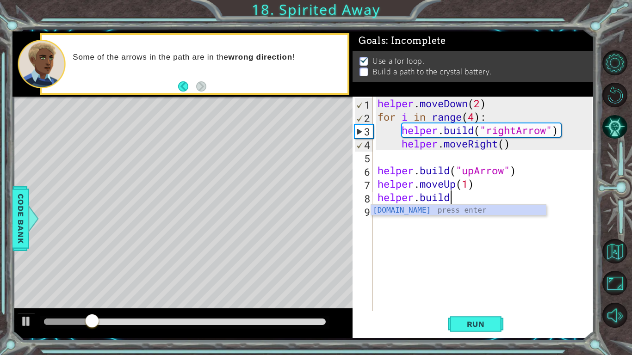
scroll to position [0, 3]
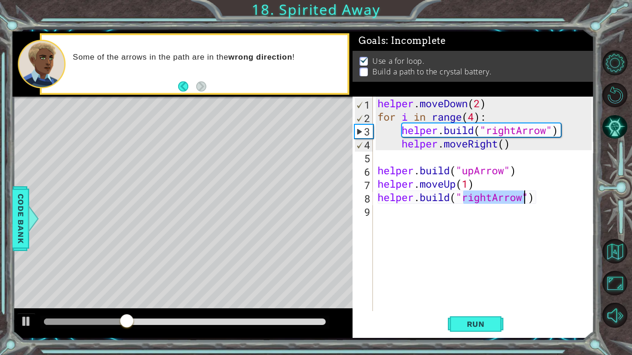
click at [488, 200] on div "helper . moveDown ( 2 ) for i in range ( 4 ) : helper . build ( "rightArrow" ) …" at bounding box center [484, 204] width 216 height 215
click at [491, 199] on div "helper . moveDown ( 2 ) for i in range ( 4 ) : helper . build ( "rightArrow" ) …" at bounding box center [486, 217] width 221 height 241
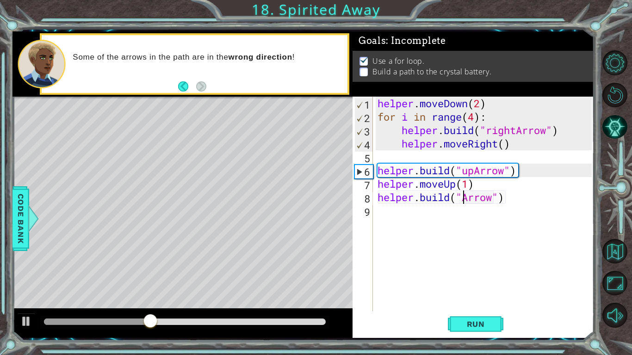
scroll to position [0, 4]
type textarea "helper.build("upArrow")"
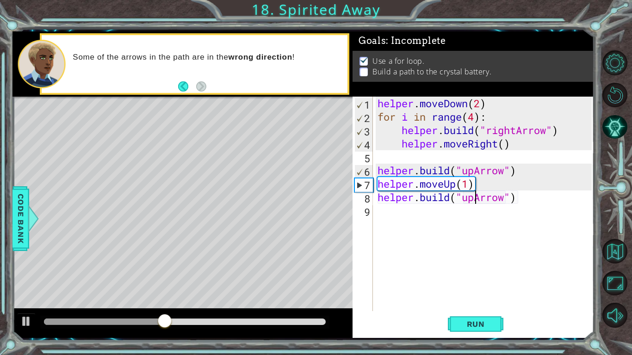
click at [475, 283] on div "helper . moveDown ( 2 ) for i in range ( 4 ) : helper . build ( "rightArrow" ) …" at bounding box center [486, 217] width 221 height 241
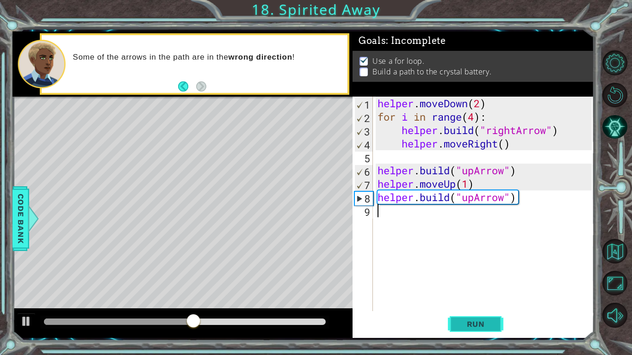
click at [468, 322] on span "Run" at bounding box center [476, 324] width 37 height 9
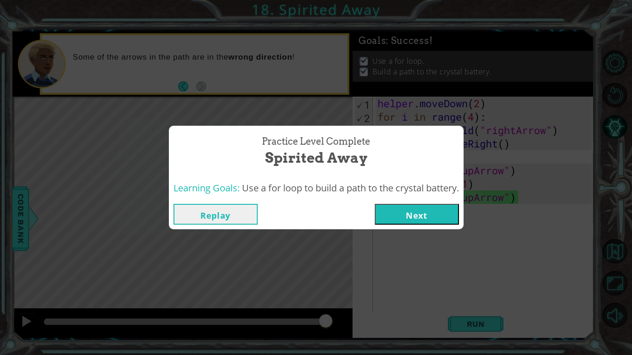
click at [402, 220] on button "Next" at bounding box center [417, 214] width 84 height 21
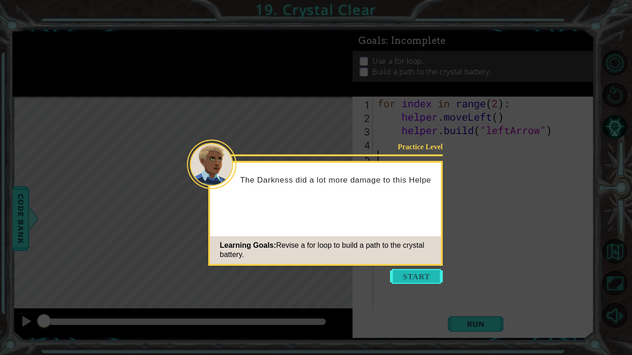
click at [412, 279] on button "Start" at bounding box center [416, 276] width 53 height 15
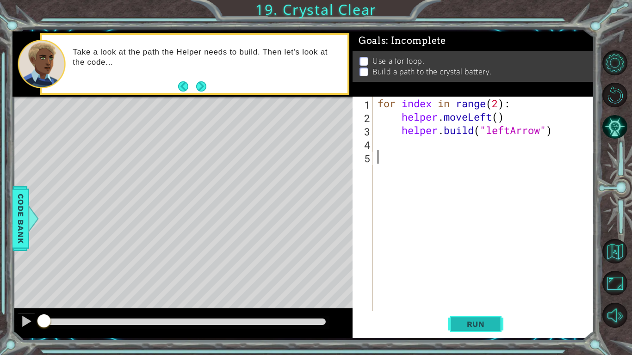
click at [470, 331] on button "Run" at bounding box center [476, 324] width 56 height 24
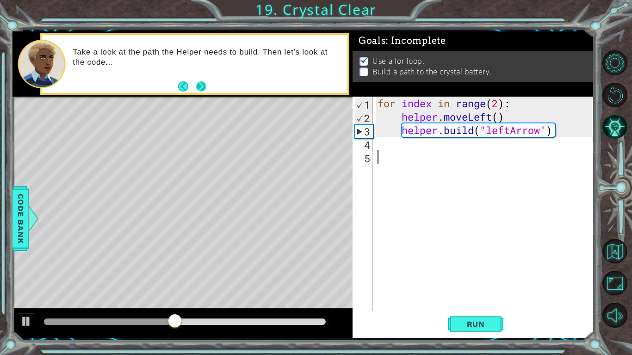
click at [198, 82] on button "Next" at bounding box center [201, 86] width 16 height 16
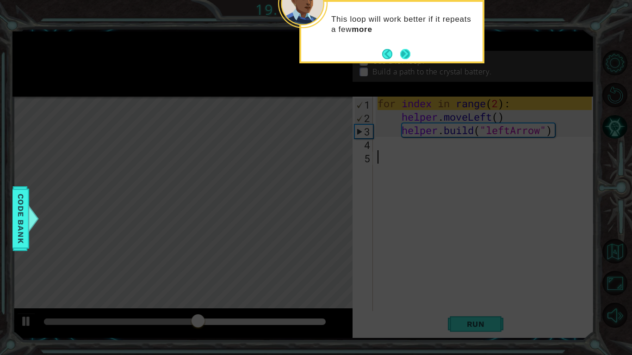
click at [406, 61] on footer at bounding box center [396, 54] width 28 height 14
click at [406, 56] on button "Next" at bounding box center [405, 55] width 16 height 16
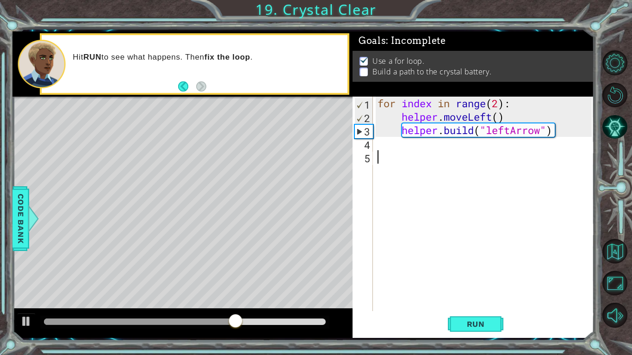
click at [500, 105] on div "for index in range ( 2 ) : helper . moveLeft ( ) helper . build ( "leftArrow" )" at bounding box center [486, 217] width 221 height 241
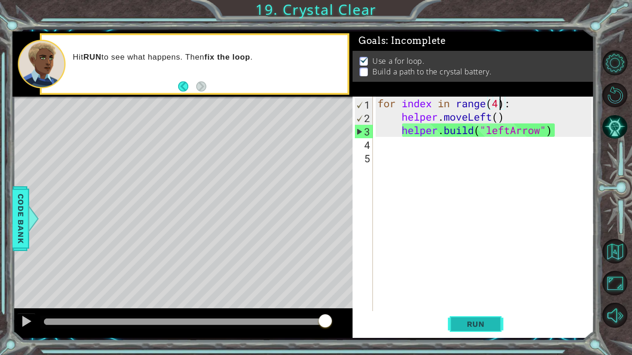
type textarea "for index in range(4):"
click at [469, 328] on span "Run" at bounding box center [476, 324] width 37 height 9
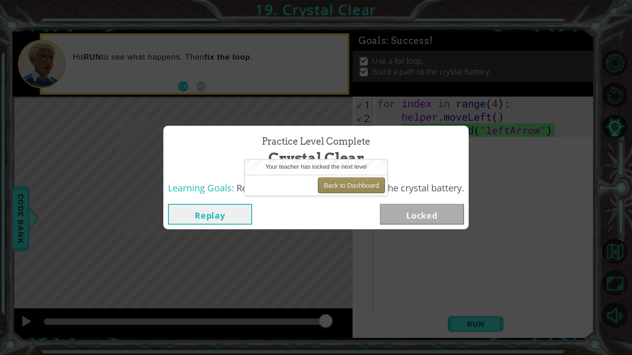
click at [349, 190] on button "Back to Dashboard" at bounding box center [351, 186] width 67 height 16
click at [345, 189] on button "Back to Dashboard" at bounding box center [351, 186] width 67 height 16
